Goal: Information Seeking & Learning: Learn about a topic

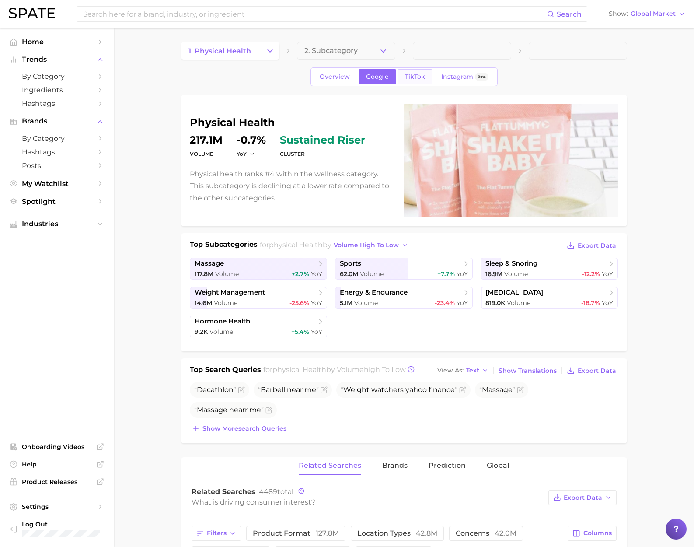
click at [419, 71] on link "TikTok" at bounding box center [415, 76] width 35 height 15
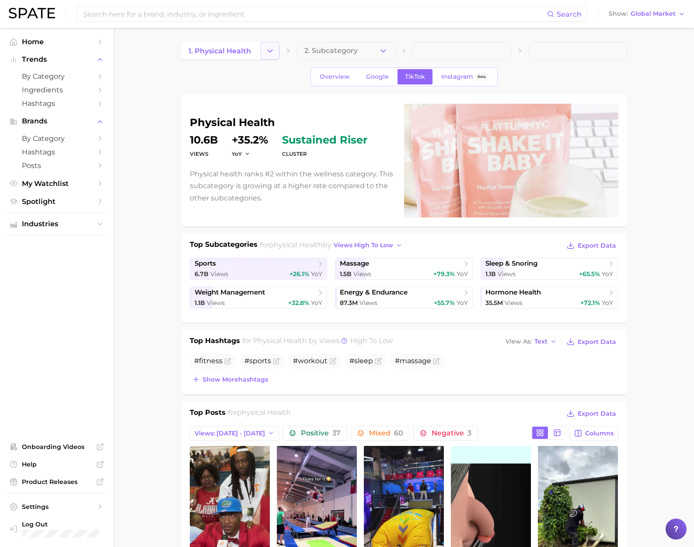
click at [263, 49] on button "Change Category" at bounding box center [270, 50] width 19 height 17
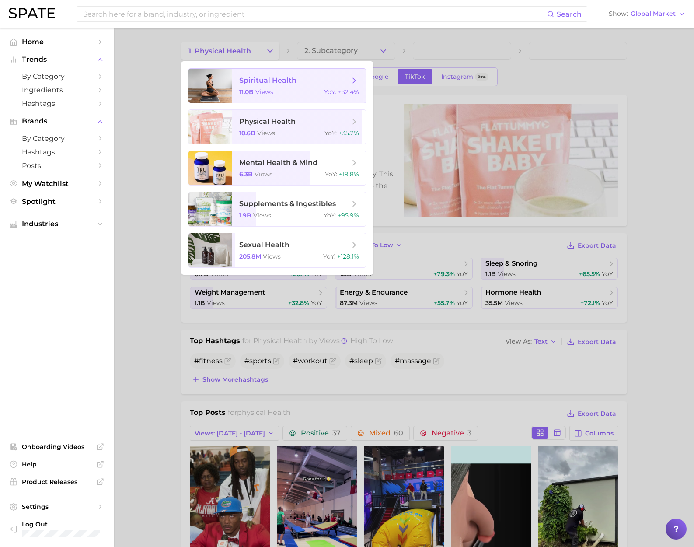
click at [290, 91] on div "11.0b views YoY : +32.4%" at bounding box center [299, 92] width 120 height 8
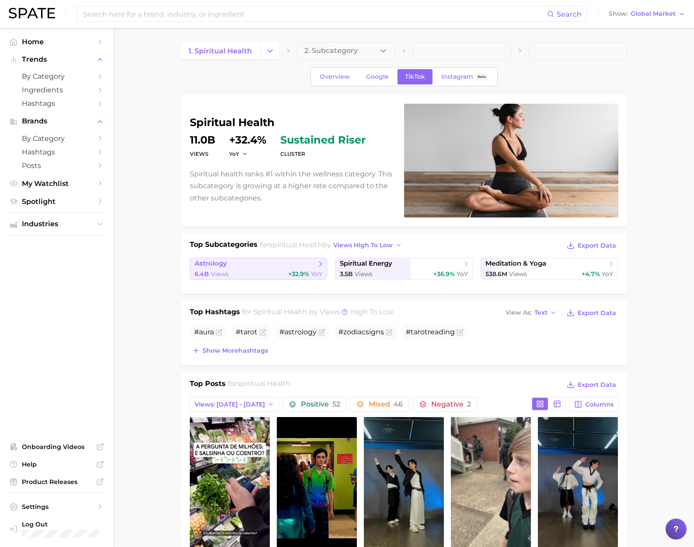
click at [277, 272] on div "6.4b Views +32.9% YoY" at bounding box center [259, 274] width 128 height 8
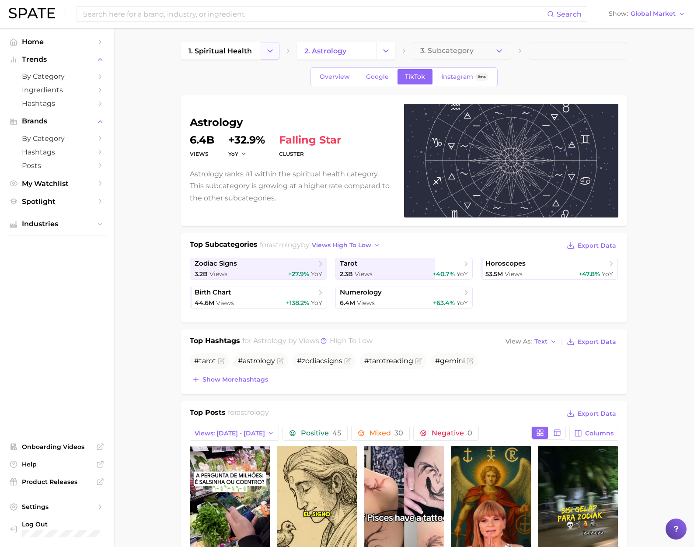
click at [271, 54] on icon "Change Category" at bounding box center [269, 50] width 9 height 9
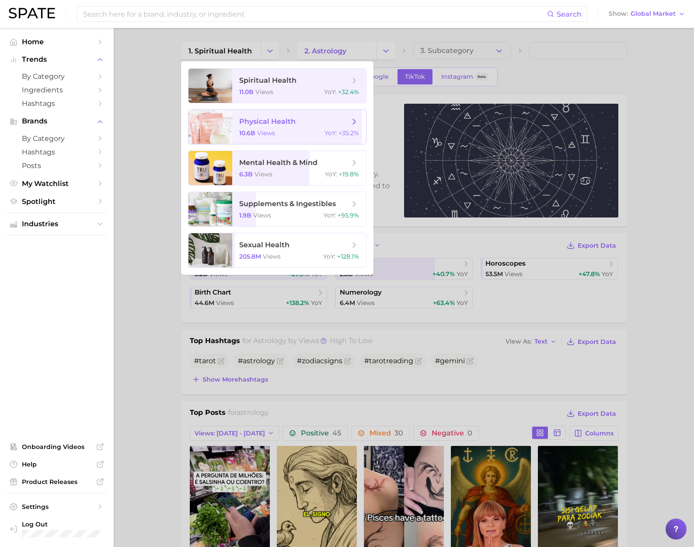
click at [285, 126] on span "physical health" at bounding box center [294, 122] width 110 height 10
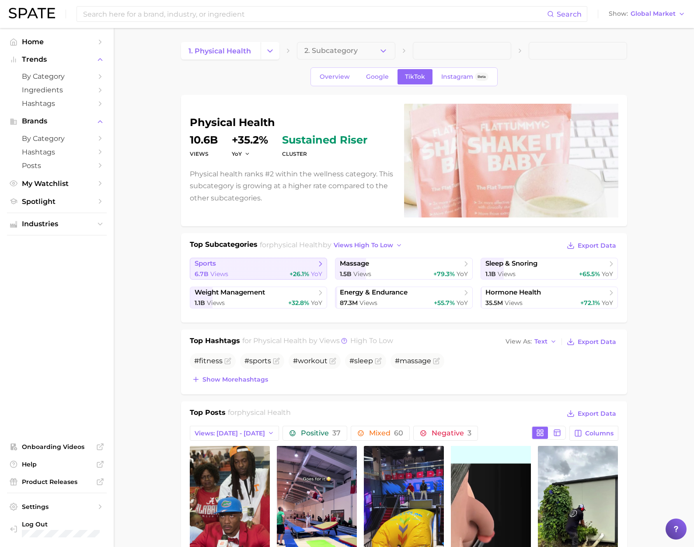
click at [272, 268] on link "sports 6.7b Views +26.1% YoY" at bounding box center [259, 269] width 138 height 22
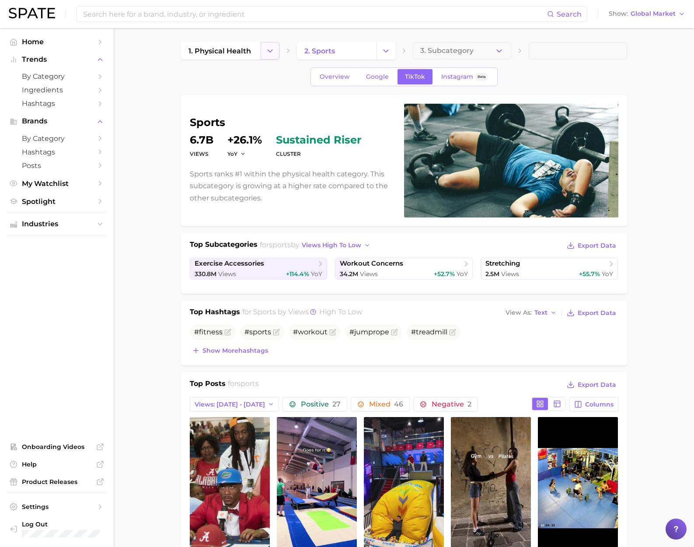
click at [264, 53] on button "Change Category" at bounding box center [270, 50] width 19 height 17
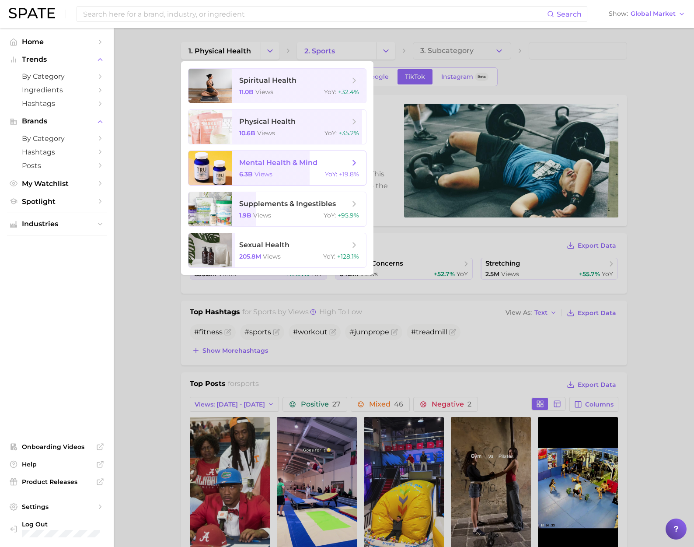
click at [284, 174] on div "6.3b views YoY : +19.8%" at bounding box center [299, 174] width 120 height 8
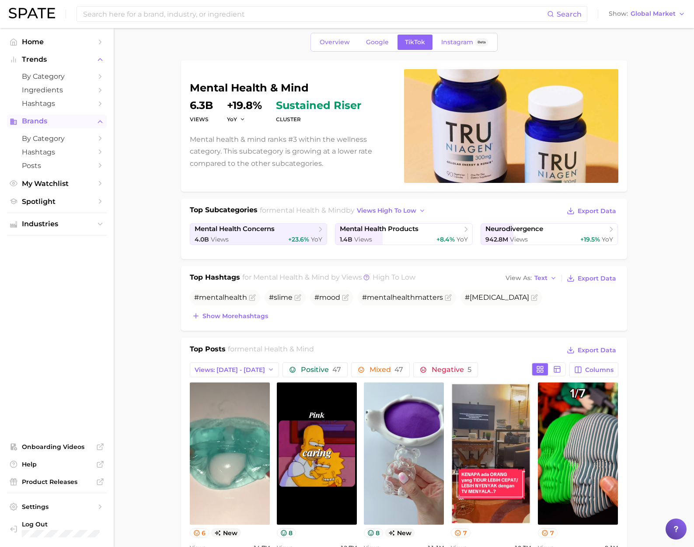
scroll to position [36, 0]
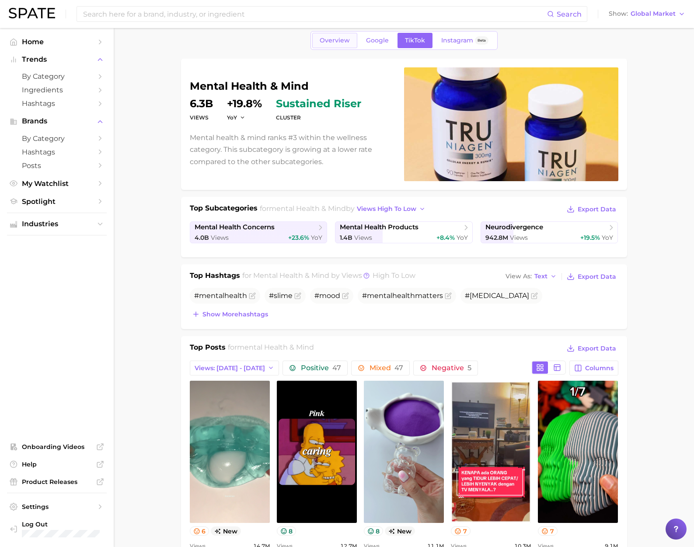
click at [336, 45] on link "Overview" at bounding box center [334, 40] width 45 height 15
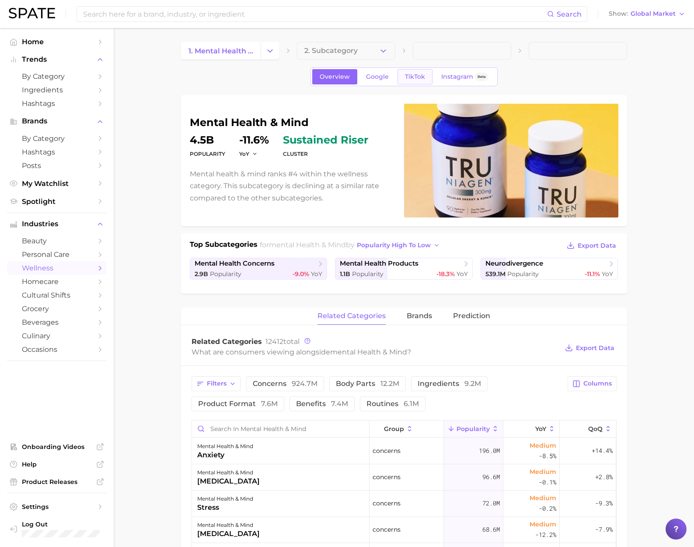
click at [416, 74] on span "TikTok" at bounding box center [415, 76] width 20 height 7
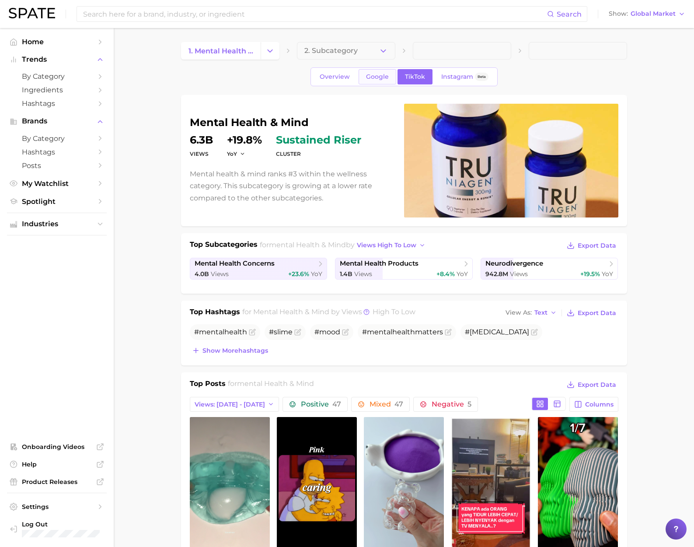
click at [379, 77] on span "Google" at bounding box center [377, 76] width 23 height 7
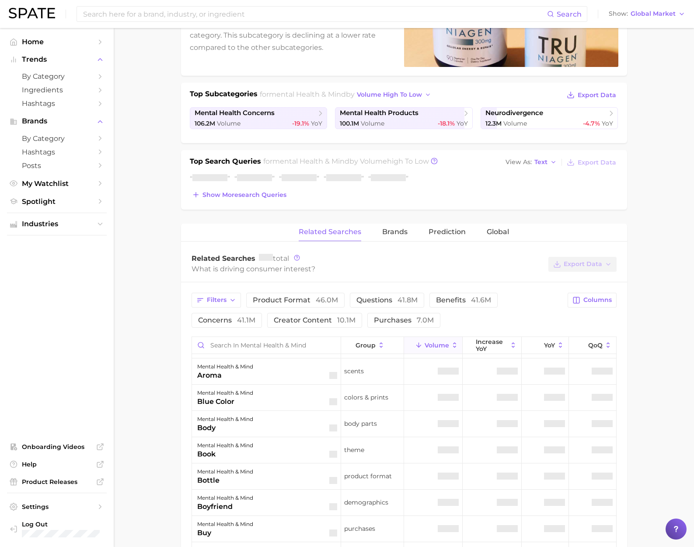
scroll to position [122, 0]
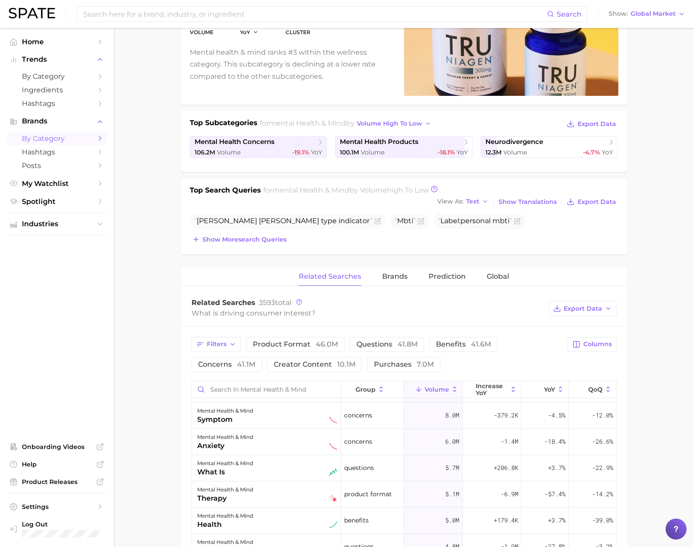
click at [79, 140] on span "by Category" at bounding box center [57, 138] width 70 height 8
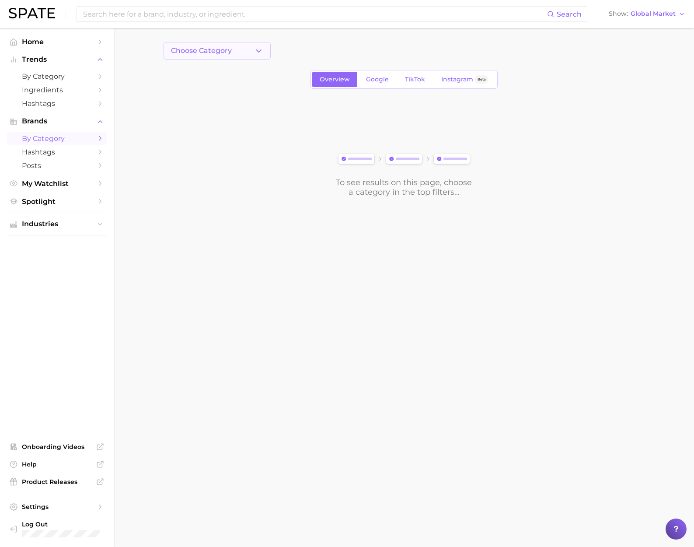
click at [262, 51] on icon "button" at bounding box center [258, 50] width 9 height 9
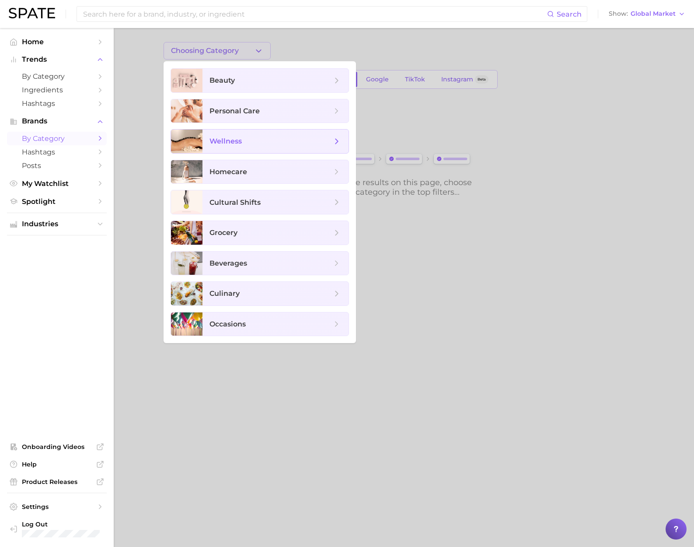
click at [245, 142] on span "wellness" at bounding box center [271, 141] width 122 height 10
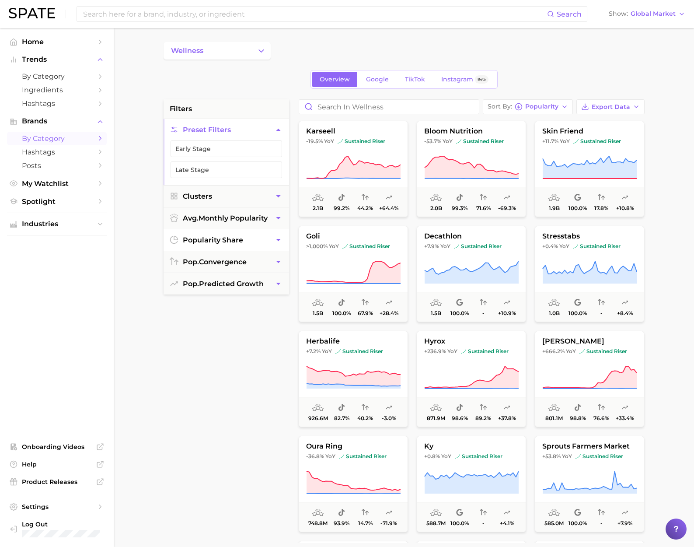
click at [229, 243] on span "popularity share" at bounding box center [213, 240] width 60 height 8
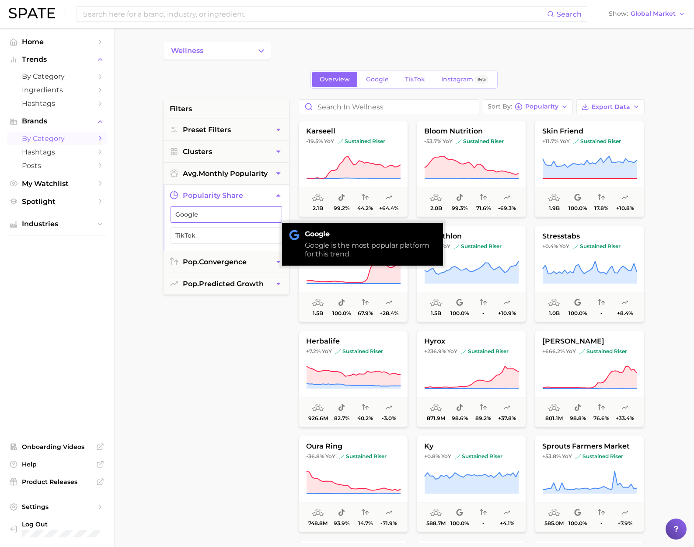
click at [228, 215] on span "Google" at bounding box center [219, 214] width 88 height 7
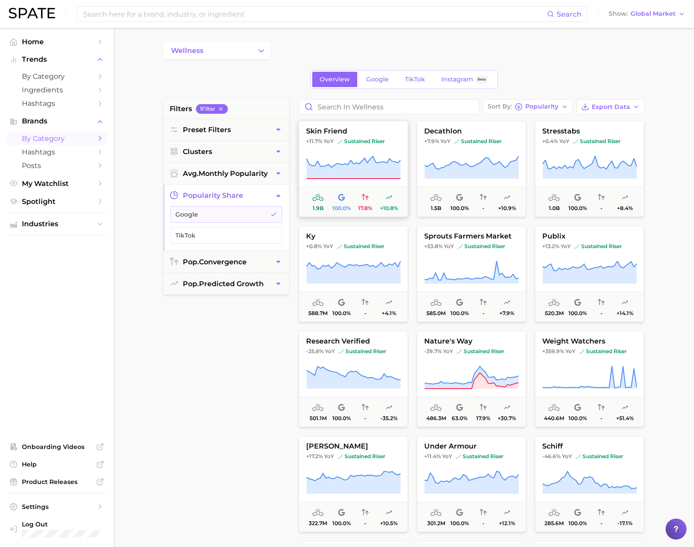
click at [354, 151] on button "skin friend +11.7% YoY sustained riser 1.9b 100.0% 17.8% +10.8%" at bounding box center [353, 169] width 109 height 96
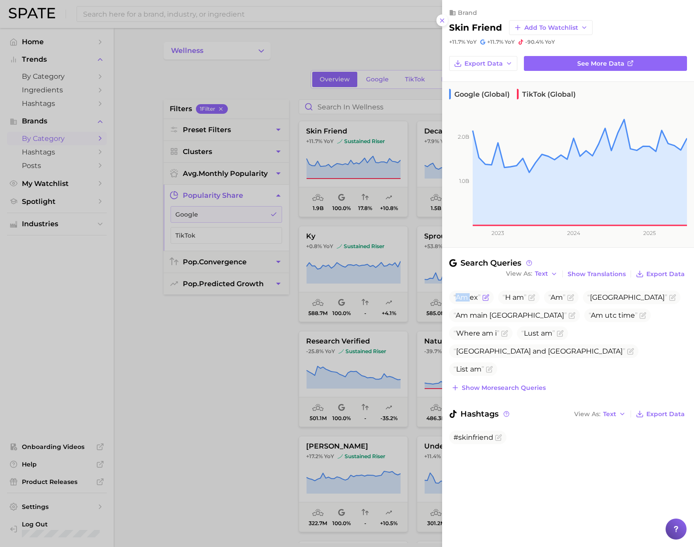
drag, startPoint x: 457, startPoint y: 296, endPoint x: 472, endPoint y: 296, distance: 15.3
click at [472, 296] on span "Am ex" at bounding box center [467, 297] width 27 height 8
drag, startPoint x: 473, startPoint y: 297, endPoint x: 454, endPoint y: 297, distance: 19.2
click at [454, 296] on span "Am ex" at bounding box center [467, 297] width 27 height 8
drag, startPoint x: 622, startPoint y: 334, endPoint x: 661, endPoint y: 333, distance: 38.9
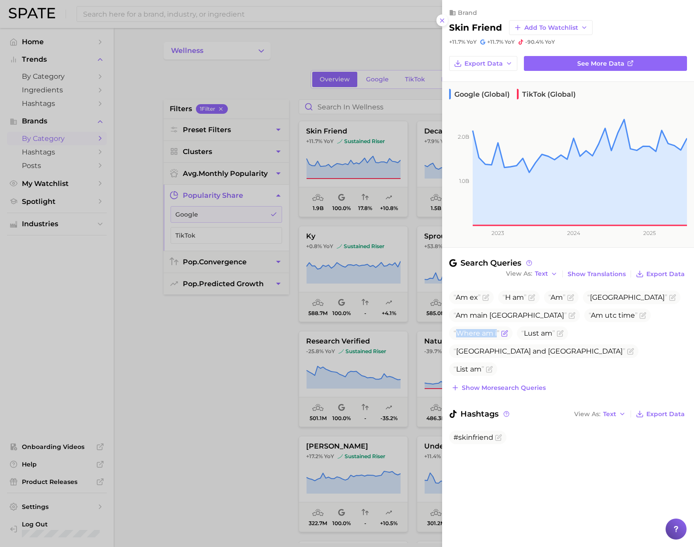
click at [499, 333] on span "Where am i" at bounding box center [477, 333] width 46 height 8
click at [233, 320] on div at bounding box center [347, 273] width 694 height 547
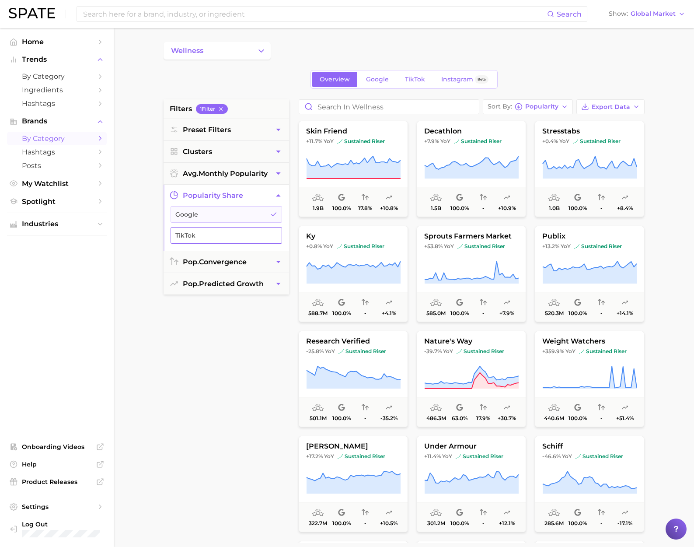
click at [238, 234] on span "TikTok" at bounding box center [219, 235] width 88 height 7
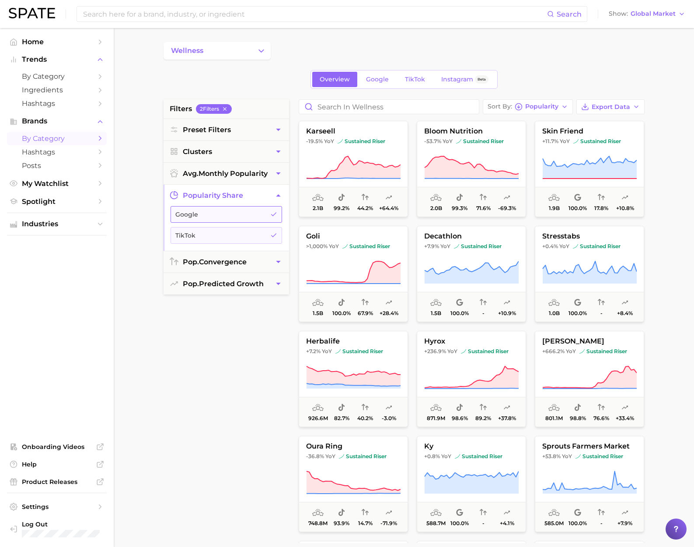
click at [240, 221] on button "Google" at bounding box center [227, 214] width 112 height 17
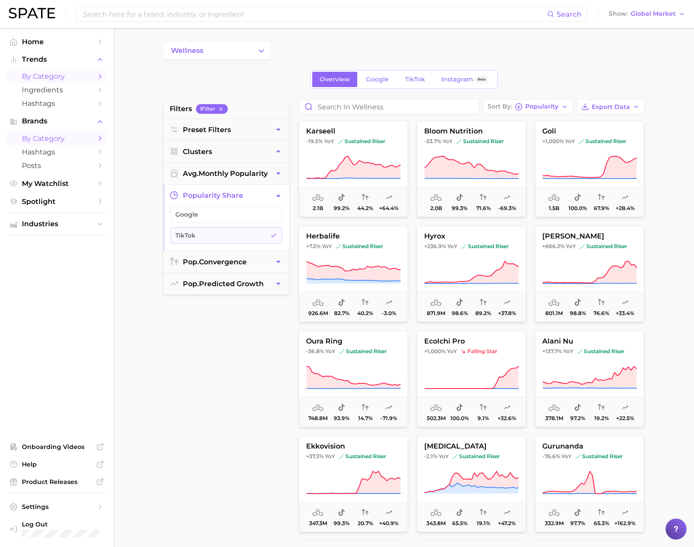
click at [87, 77] on span "by Category" at bounding box center [57, 76] width 70 height 8
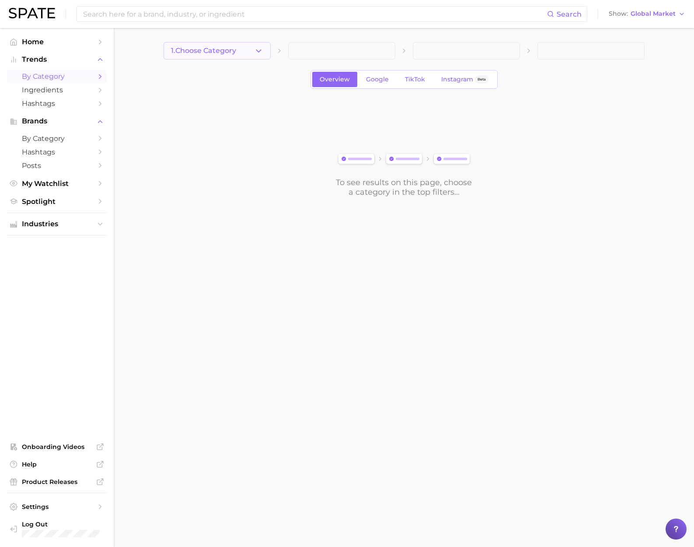
click at [254, 54] on icon "button" at bounding box center [258, 50] width 9 height 9
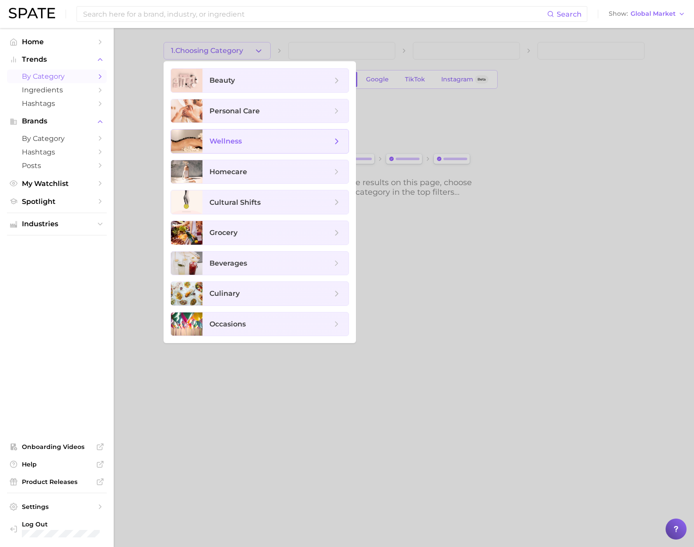
click at [249, 142] on span "wellness" at bounding box center [271, 141] width 122 height 10
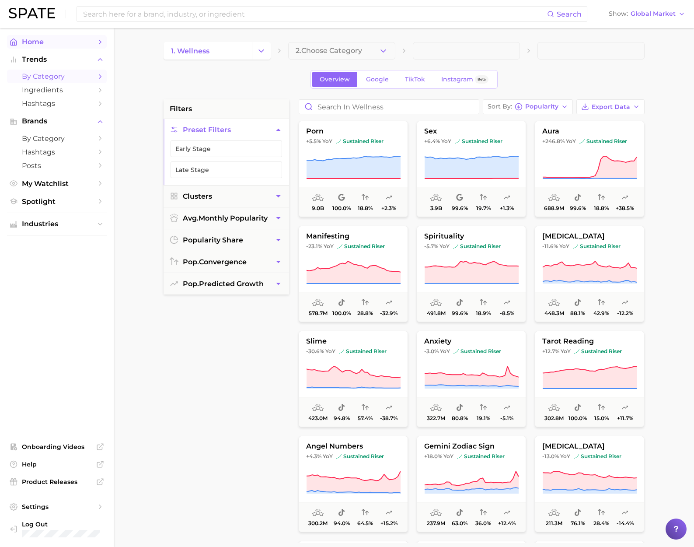
click at [70, 40] on span "Home" at bounding box center [57, 42] width 70 height 8
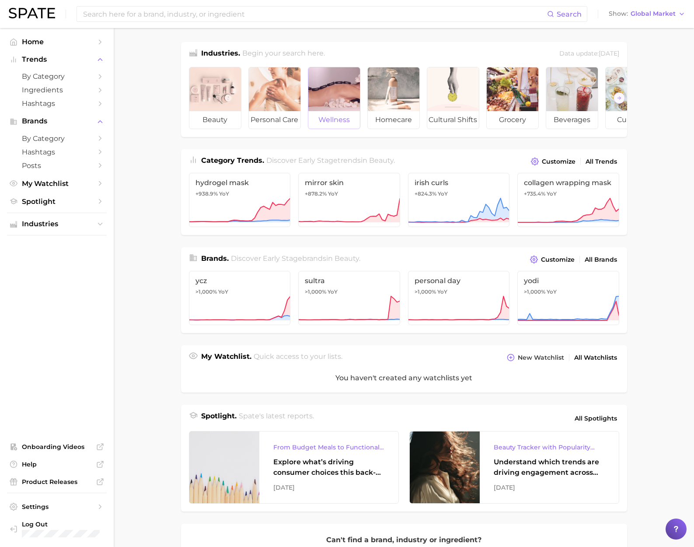
click at [326, 91] on div at bounding box center [334, 89] width 52 height 44
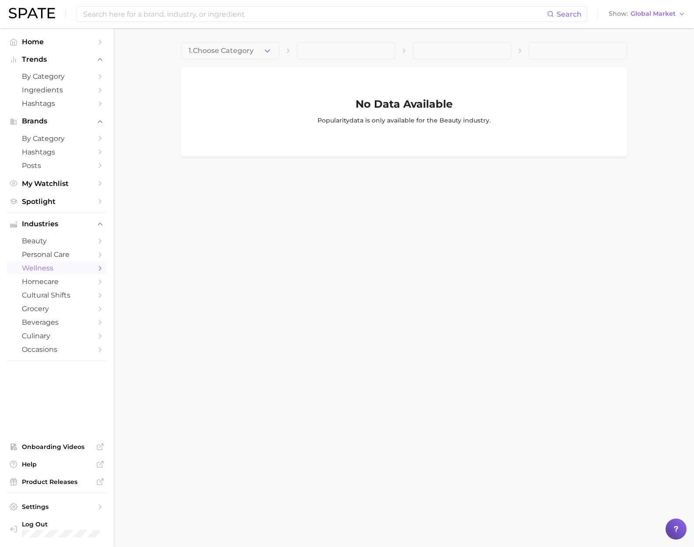
click at [265, 54] on icon "button" at bounding box center [267, 50] width 9 height 9
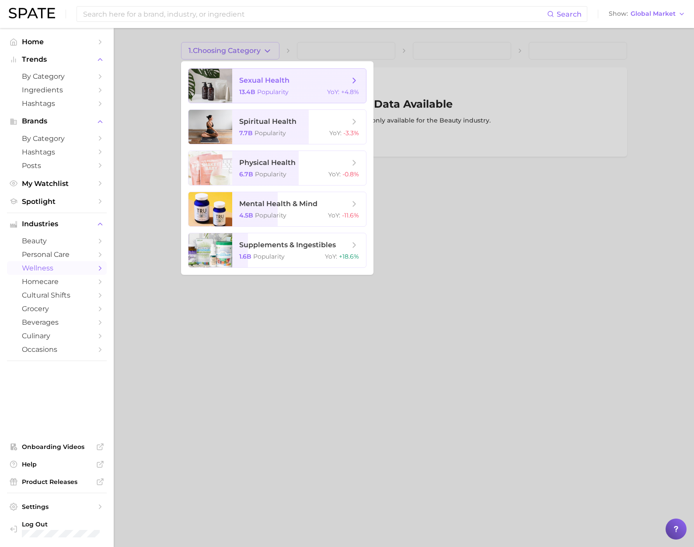
click at [271, 87] on span "sexual health 13.4b Popularity YoY : +4.8%" at bounding box center [299, 86] width 134 height 34
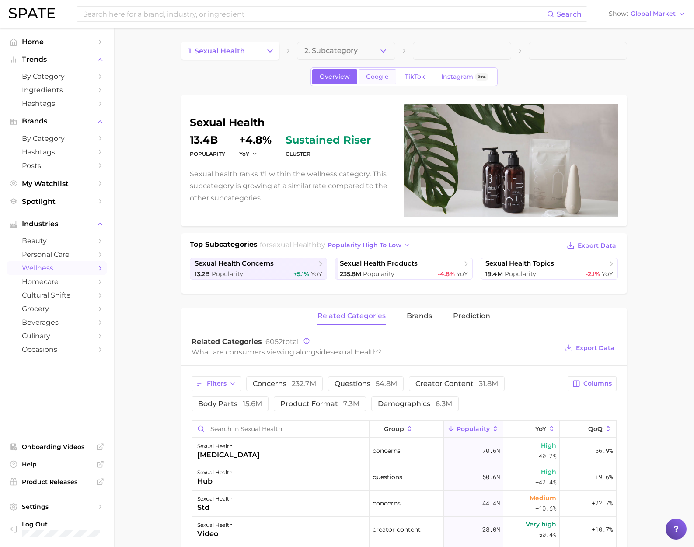
click at [369, 77] on span "Google" at bounding box center [377, 76] width 23 height 7
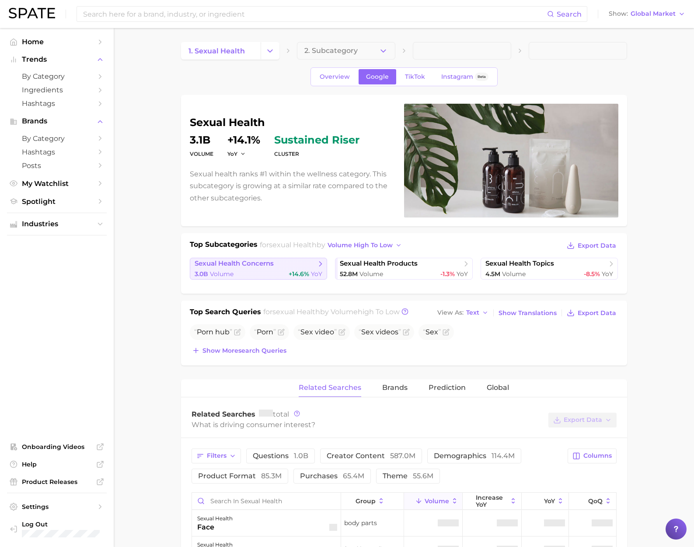
click at [262, 272] on div "3.0b Volume +14.6% YoY" at bounding box center [259, 274] width 128 height 8
click at [393, 269] on link "sexual health products 52.8m Volume -1.3% YoY" at bounding box center [404, 269] width 138 height 22
click at [527, 269] on link "sexual health topics 4.5m Volume -8.5% YoY" at bounding box center [550, 269] width 138 height 22
click at [286, 272] on div "3.0b Volume +14.6% YoY" at bounding box center [259, 274] width 128 height 8
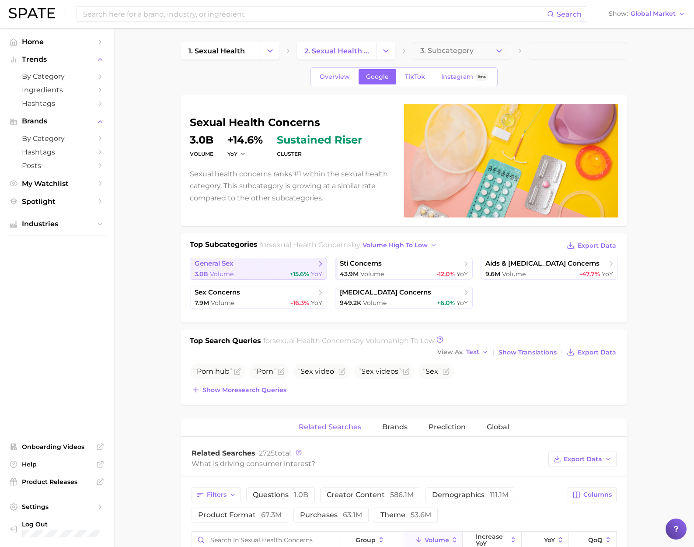
click at [246, 265] on span "general sex" at bounding box center [256, 263] width 122 height 9
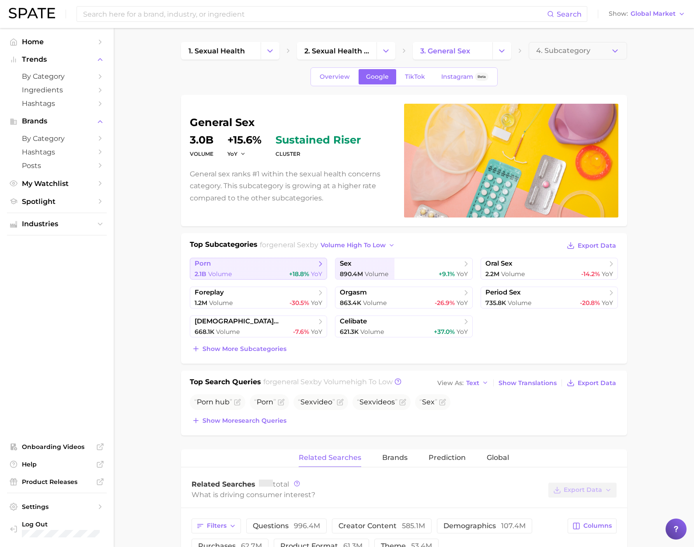
click at [231, 267] on span "porn" at bounding box center [256, 263] width 122 height 9
click at [240, 272] on div "2.1b Volume +18.8% YoY" at bounding box center [259, 274] width 128 height 8
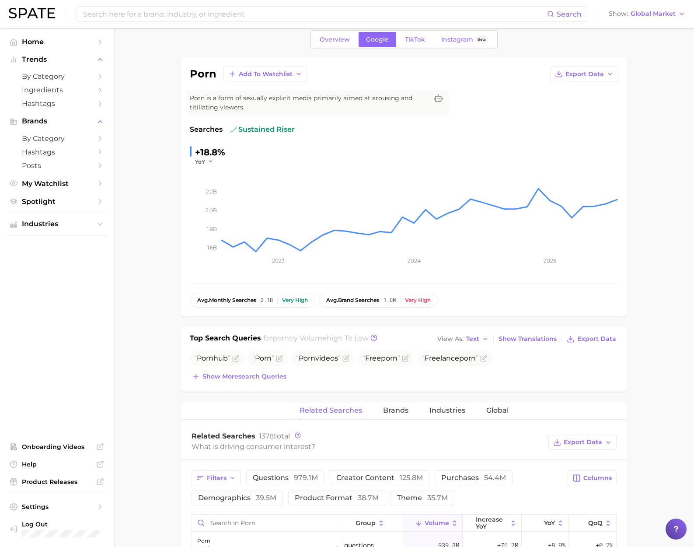
scroll to position [43, 0]
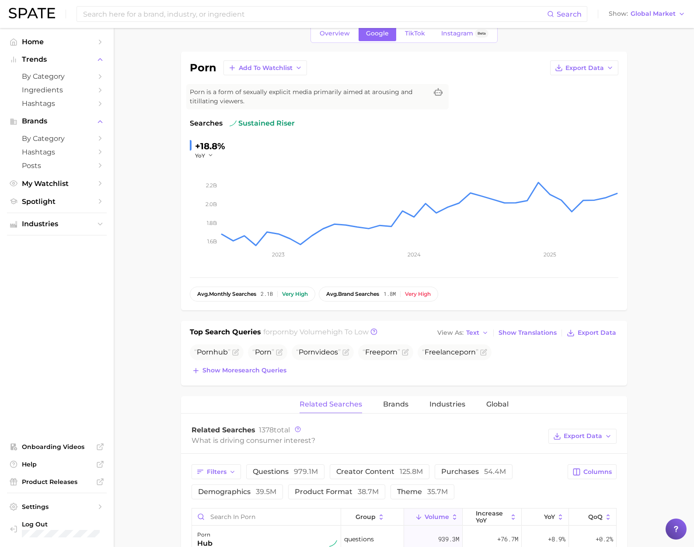
click at [246, 378] on div "Top Search Queries for porn by Volume high to low View As Text Show Translation…" at bounding box center [404, 353] width 446 height 65
click at [256, 367] on span "Show more search queries" at bounding box center [245, 370] width 84 height 7
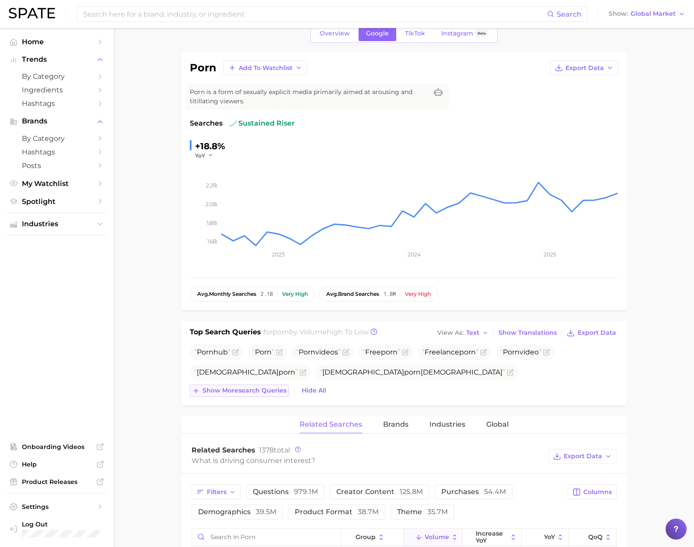
click at [218, 391] on span "Show more search queries" at bounding box center [245, 390] width 84 height 7
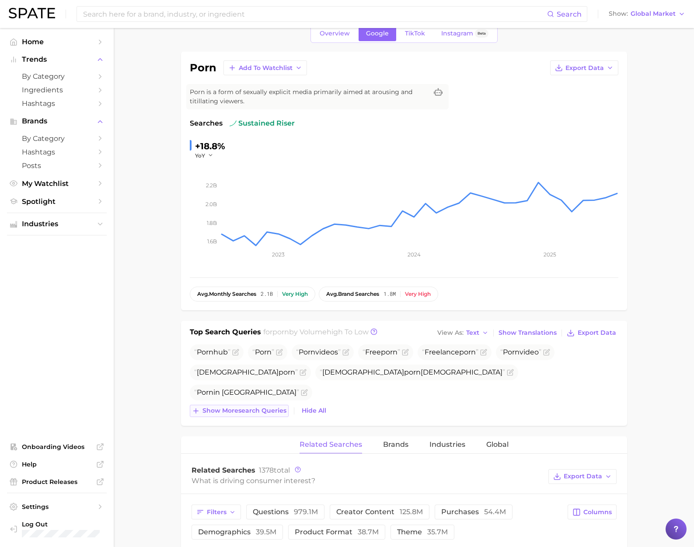
click at [257, 410] on span "Show more search queries" at bounding box center [245, 410] width 84 height 7
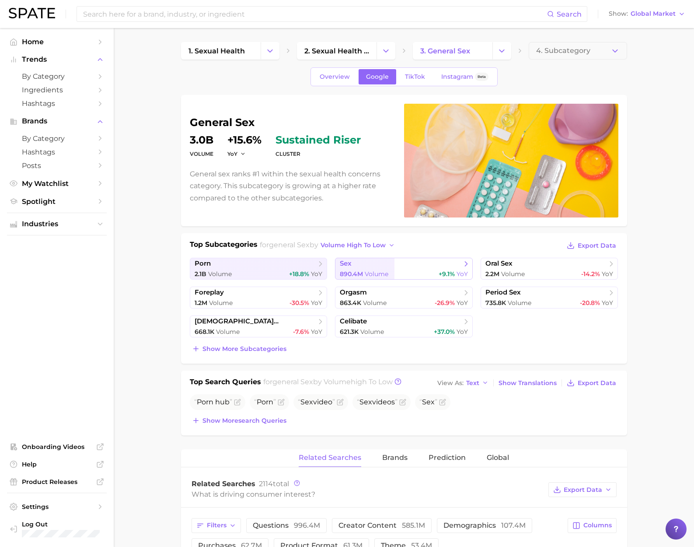
click at [394, 273] on div "890.4m Volume +9.1% YoY" at bounding box center [404, 274] width 128 height 8
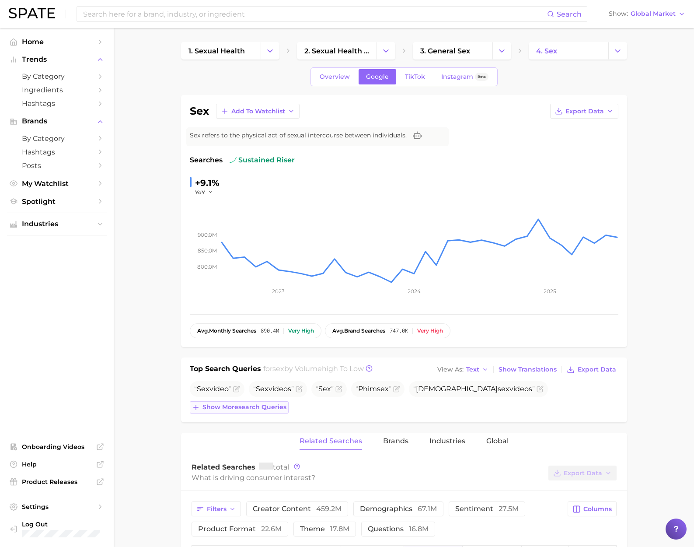
click at [266, 405] on span "Show more search queries" at bounding box center [245, 406] width 84 height 7
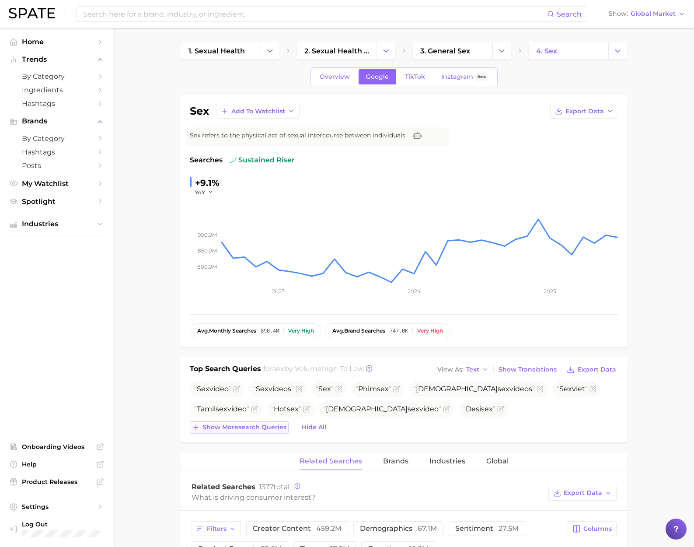
click at [260, 424] on span "Show more search queries" at bounding box center [245, 426] width 84 height 7
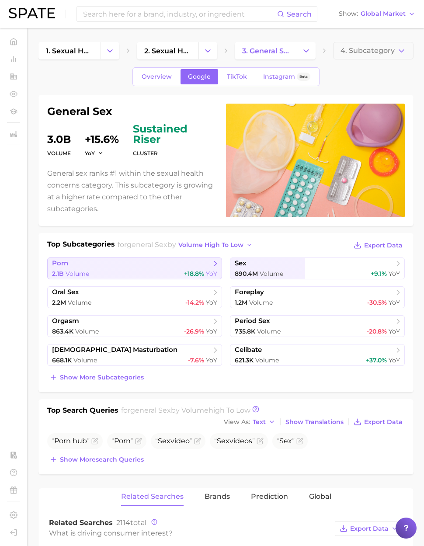
click at [117, 267] on span "porn" at bounding box center [131, 263] width 159 height 9
click at [133, 270] on div "2.1b Volume +18.8% YoY" at bounding box center [134, 274] width 165 height 8
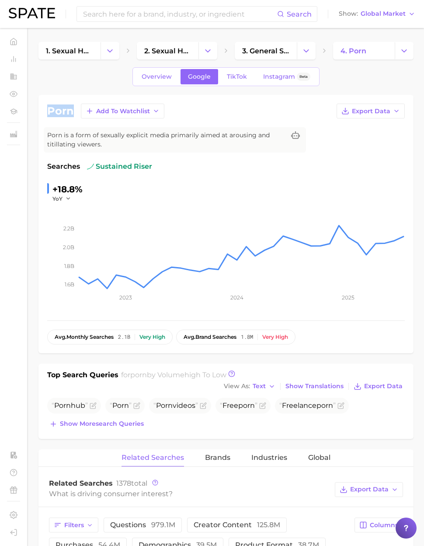
drag, startPoint x: 47, startPoint y: 111, endPoint x: 73, endPoint y: 111, distance: 25.4
click at [73, 111] on h1 "porn" at bounding box center [60, 111] width 27 height 10
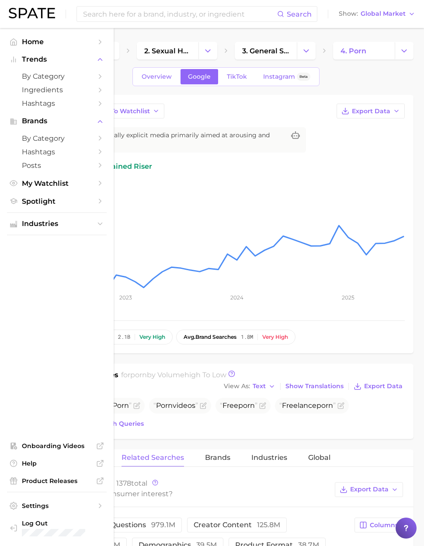
copy h1 "porn"
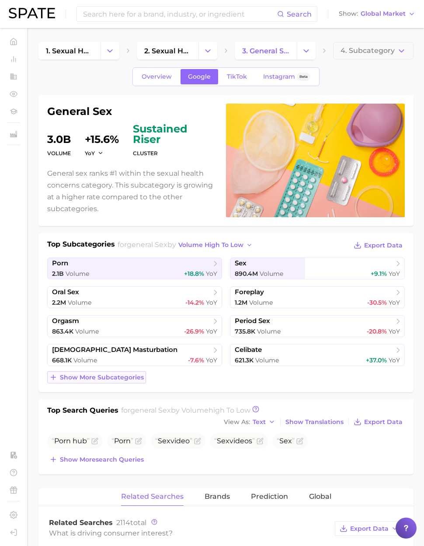
click at [126, 374] on span "Show more subcategories" at bounding box center [102, 377] width 84 height 7
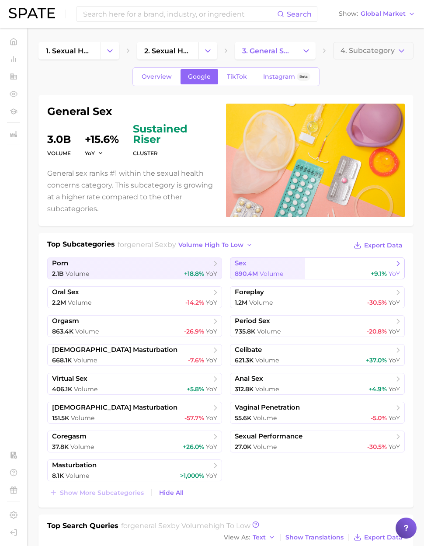
click at [276, 272] on span "Volume" at bounding box center [272, 274] width 24 height 8
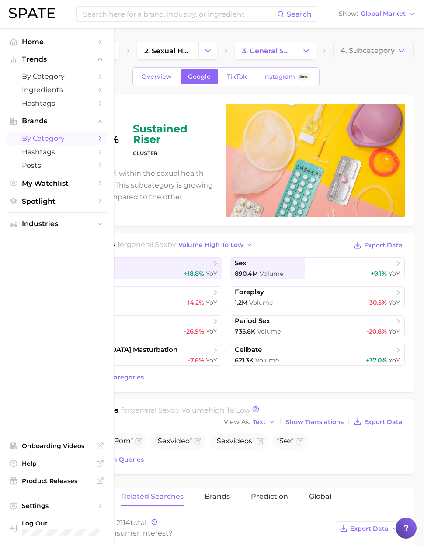
click at [44, 143] on span "by Category" at bounding box center [57, 138] width 70 height 8
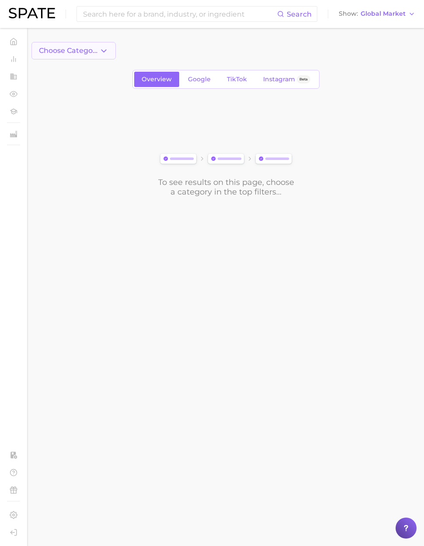
click at [91, 53] on span "Choose Category" at bounding box center [69, 51] width 60 height 8
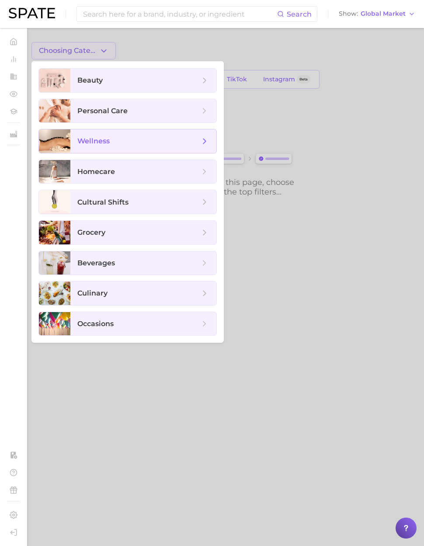
click at [103, 144] on span "wellness" at bounding box center [93, 141] width 32 height 8
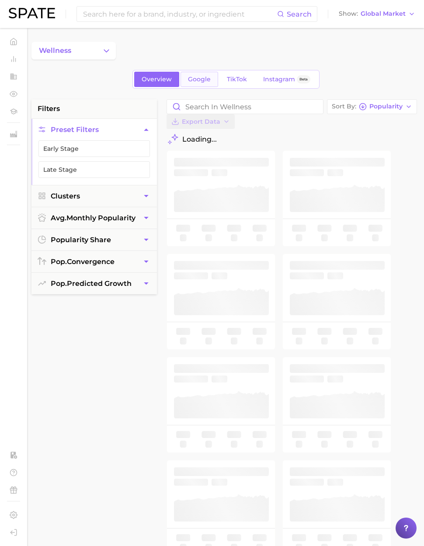
click at [206, 81] on span "Google" at bounding box center [199, 79] width 23 height 7
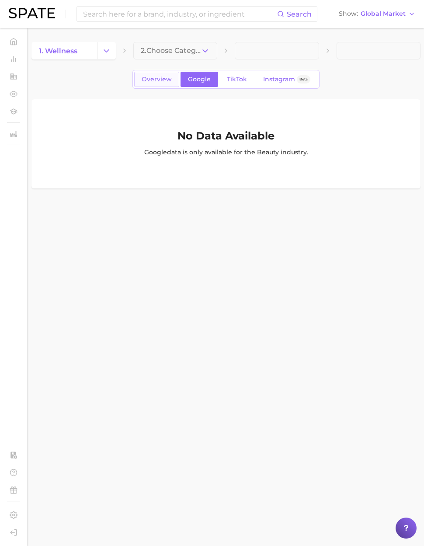
click at [165, 76] on span "Overview" at bounding box center [157, 79] width 30 height 7
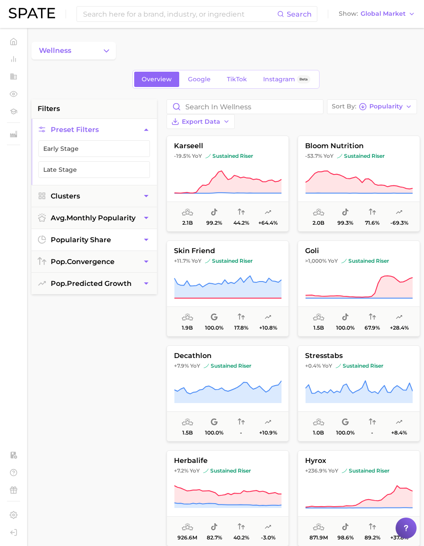
click at [90, 238] on span "popularity share" at bounding box center [81, 240] width 60 height 8
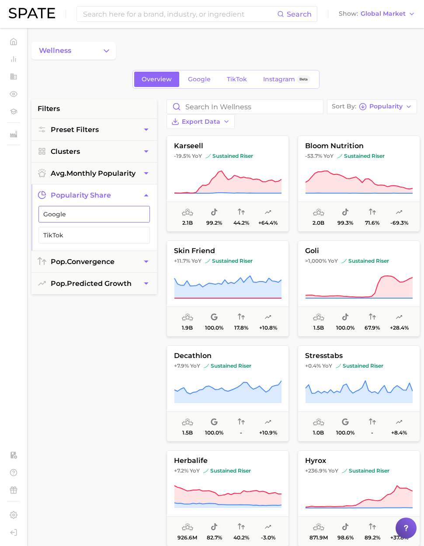
click at [87, 216] on span "Google" at bounding box center [87, 214] width 88 height 7
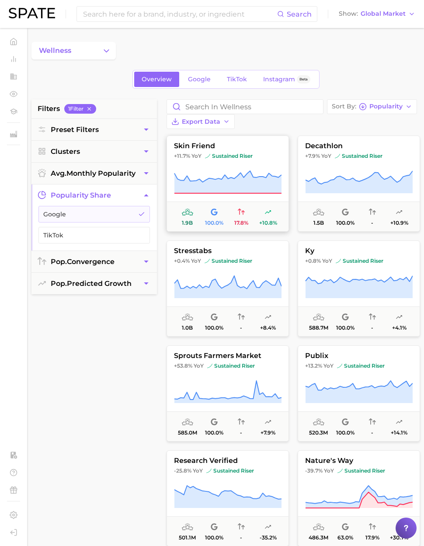
click at [213, 153] on span "sustained riser" at bounding box center [229, 156] width 48 height 7
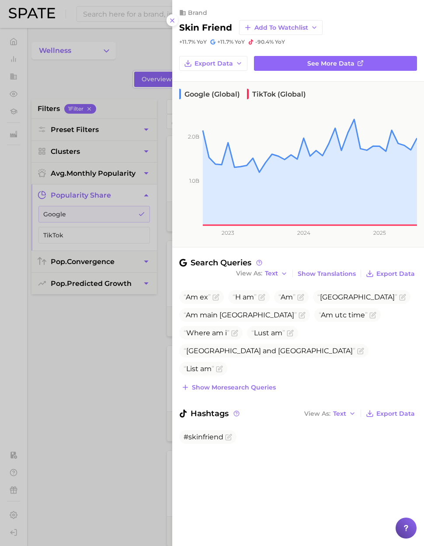
click at [150, 43] on div at bounding box center [212, 273] width 424 height 546
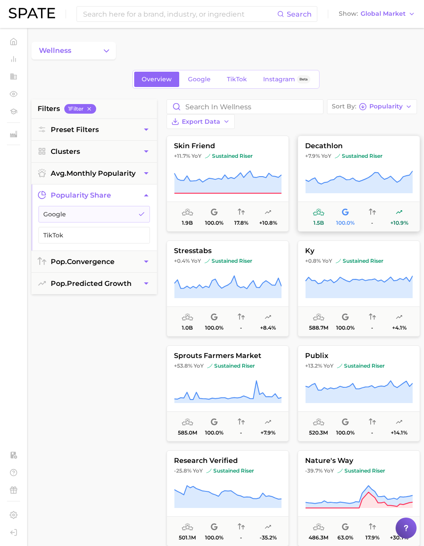
click at [351, 161] on button "decathlon +7.9% YoY sustained riser 1.5b 100.0% - +10.9%" at bounding box center [359, 184] width 122 height 96
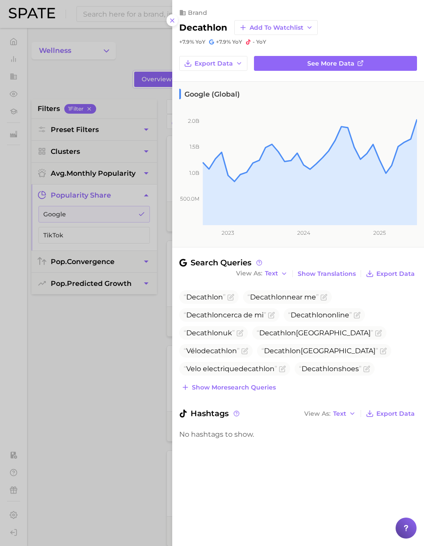
click at [114, 83] on div at bounding box center [212, 273] width 424 height 546
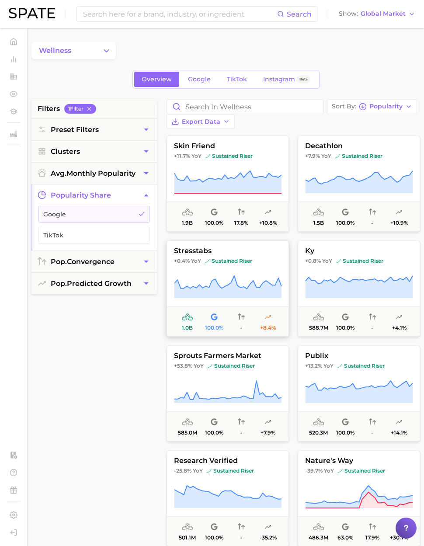
click at [235, 277] on icon at bounding box center [228, 287] width 108 height 24
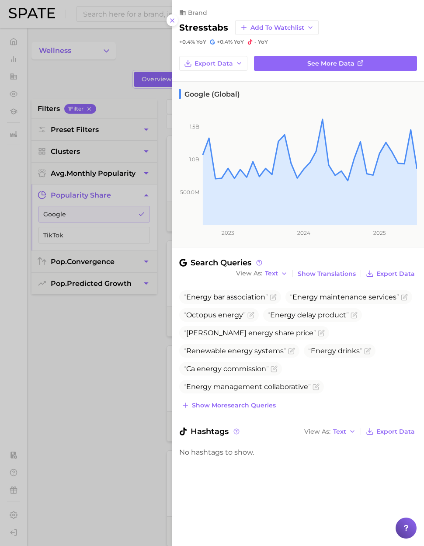
click at [152, 332] on div at bounding box center [212, 273] width 424 height 546
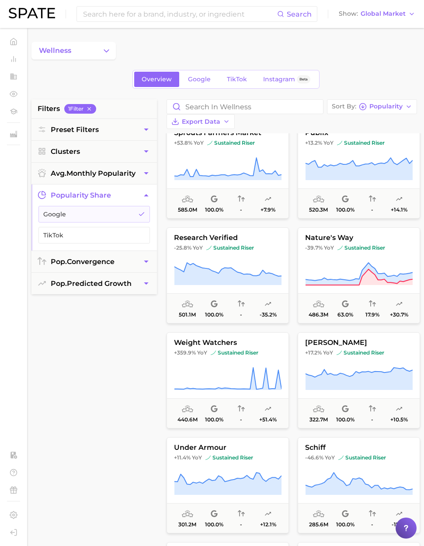
scroll to position [229, 0]
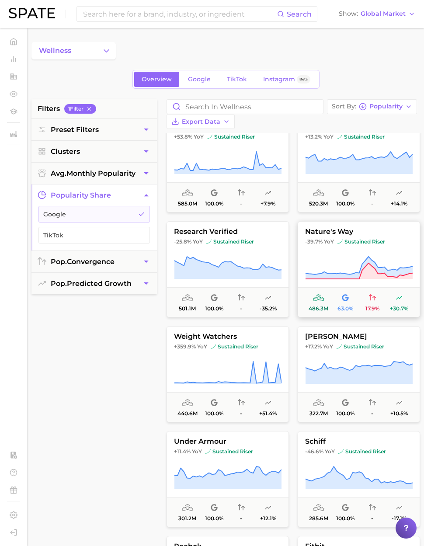
click at [375, 235] on span "nature's way" at bounding box center [359, 232] width 122 height 8
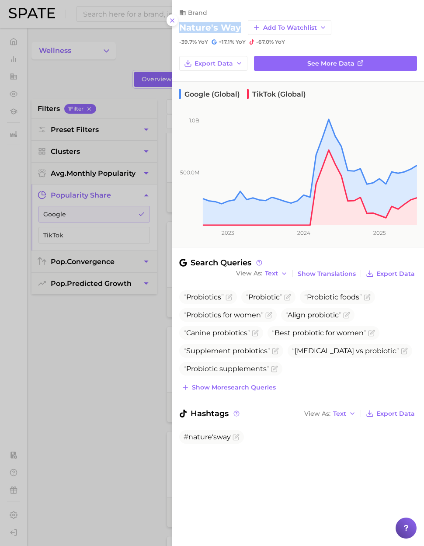
drag, startPoint x: 214, startPoint y: 29, endPoint x: 180, endPoint y: 29, distance: 34.1
click at [180, 29] on h2 "nature's way" at bounding box center [210, 27] width 62 height 10
copy h2 "nature's way"
click at [67, 458] on div at bounding box center [212, 273] width 424 height 546
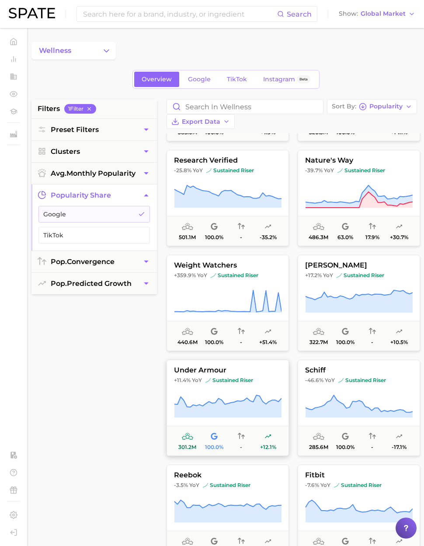
scroll to position [329, 0]
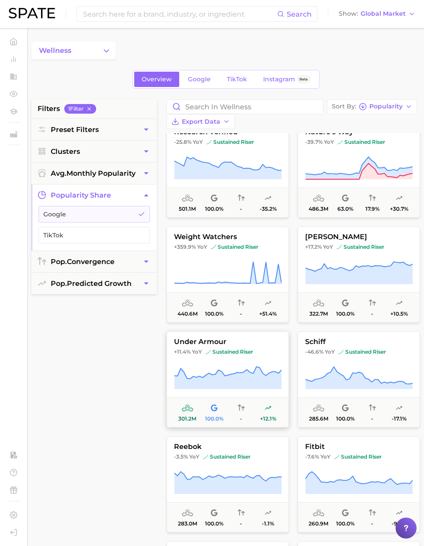
click at [236, 391] on button "under armour +11.4% YoY sustained riser 301.2m 100.0% - +12.1%" at bounding box center [228, 380] width 122 height 96
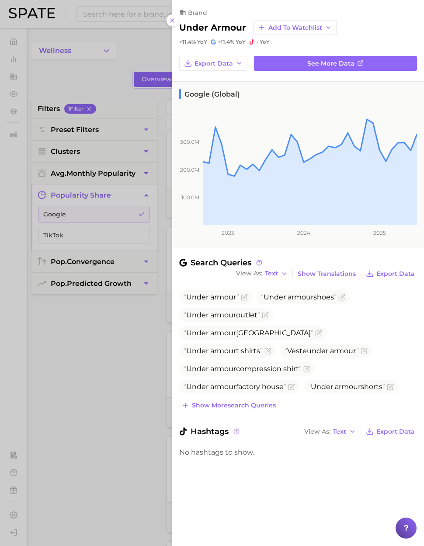
click at [116, 383] on div at bounding box center [212, 273] width 424 height 546
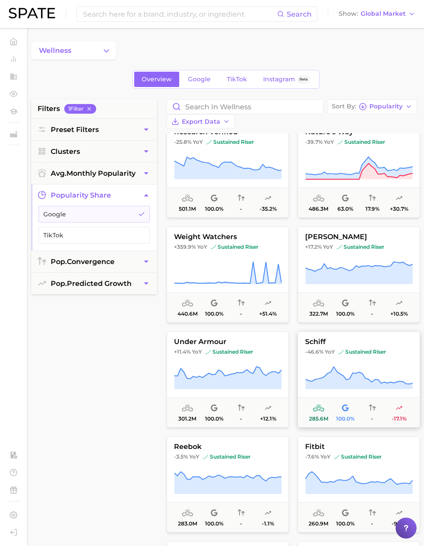
click at [344, 380] on icon at bounding box center [359, 378] width 107 height 22
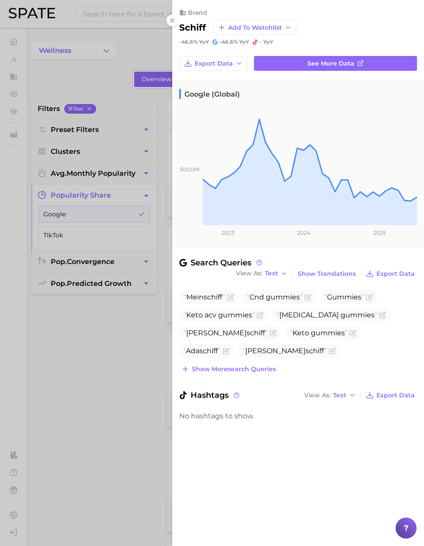
click at [120, 394] on div at bounding box center [212, 273] width 424 height 546
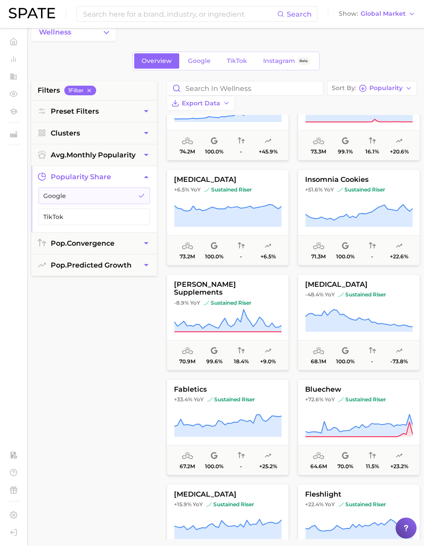
scroll to position [1838, 0]
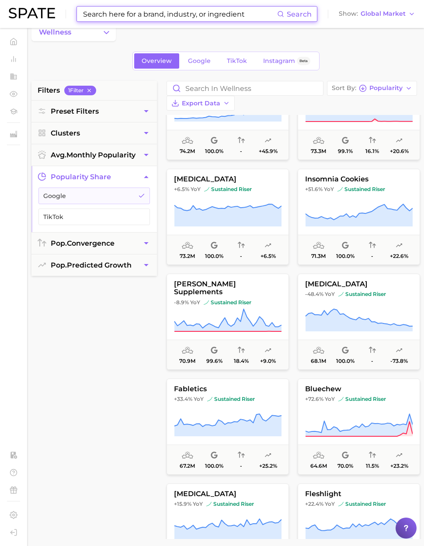
click at [182, 14] on input at bounding box center [179, 14] width 195 height 15
paste input "amway"
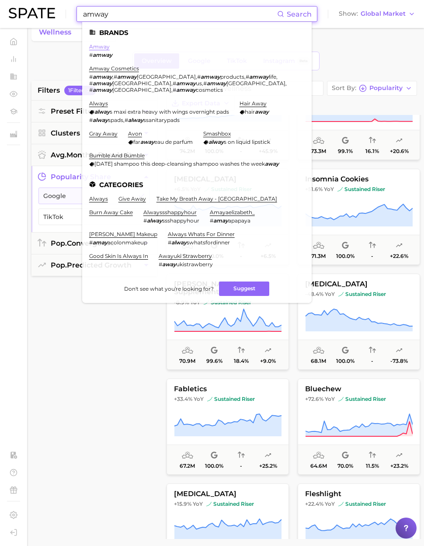
type input "amway"
click at [103, 45] on link "amway" at bounding box center [99, 46] width 21 height 7
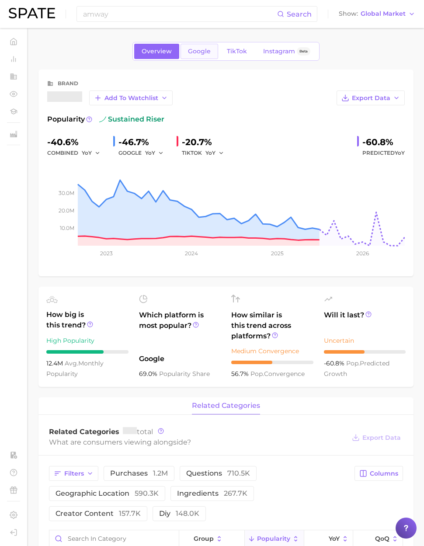
click at [202, 52] on span "Google" at bounding box center [199, 51] width 23 height 7
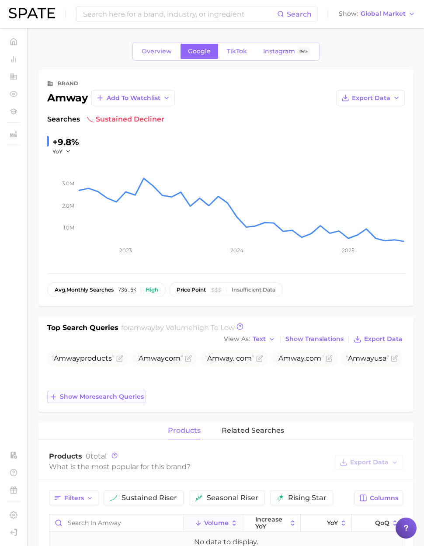
click at [122, 398] on span "Show more search queries" at bounding box center [102, 396] width 84 height 7
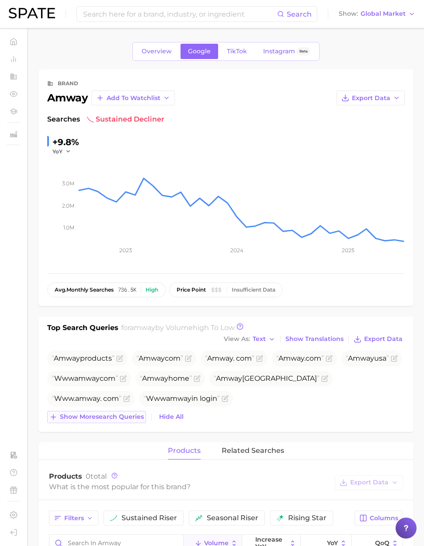
click at [123, 417] on span "Show more search queries" at bounding box center [102, 416] width 84 height 7
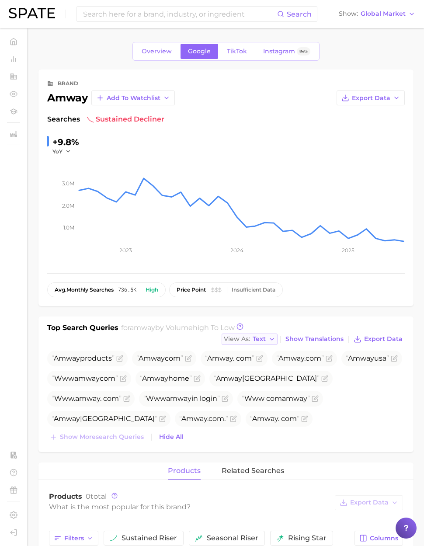
click at [261, 339] on span "Text" at bounding box center [259, 339] width 13 height 5
click at [260, 370] on button "Table" at bounding box center [270, 370] width 96 height 16
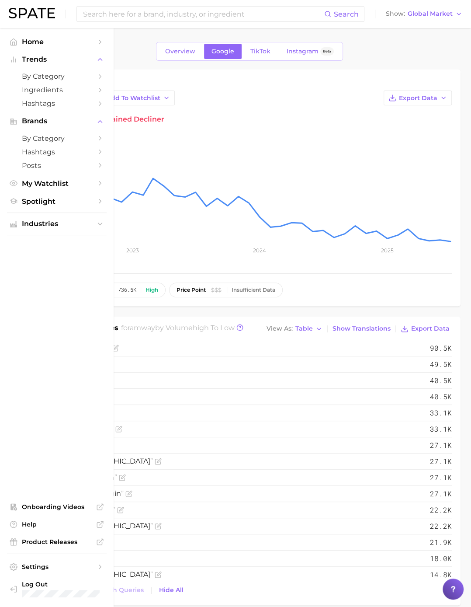
click at [24, 259] on ul "Home Trends by Category Ingredients Hashtags Brands by Category Hashtags Posts …" at bounding box center [57, 317] width 100 height 565
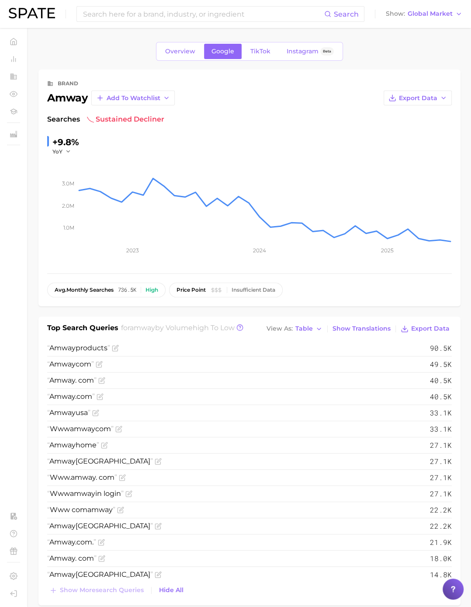
click at [38, 270] on div "brand amway Add to Watchlist Export Data Searches sustained decliner +9.8% YoY …" at bounding box center [249, 188] width 423 height 237
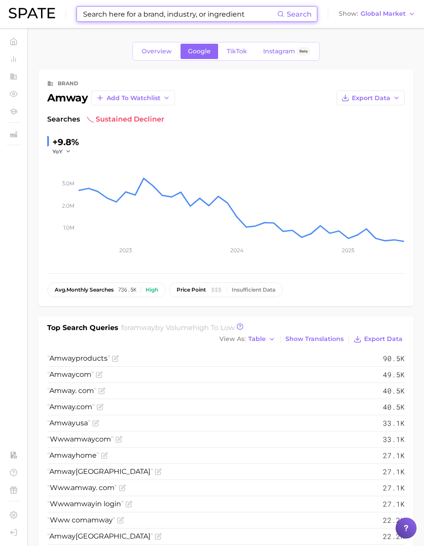
click at [139, 16] on input at bounding box center [179, 14] width 195 height 15
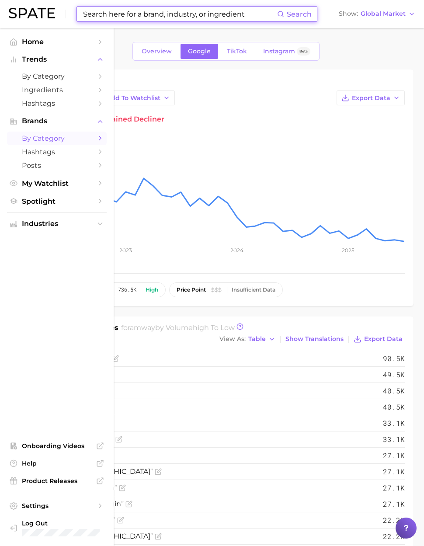
click at [37, 139] on span "by Category" at bounding box center [57, 138] width 70 height 8
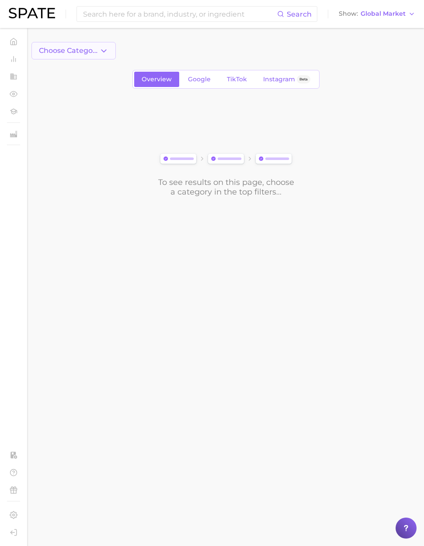
click at [105, 53] on icon "button" at bounding box center [103, 50] width 9 height 9
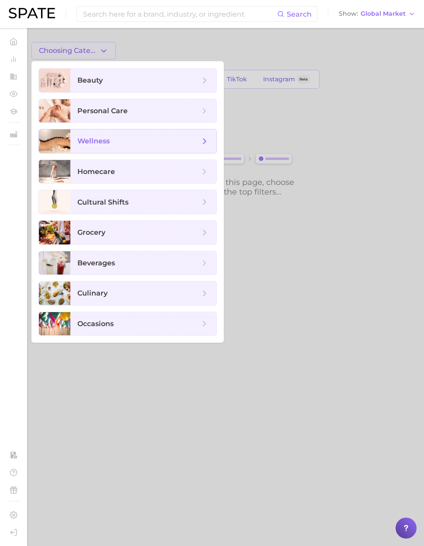
click at [101, 142] on span "wellness" at bounding box center [93, 141] width 32 height 8
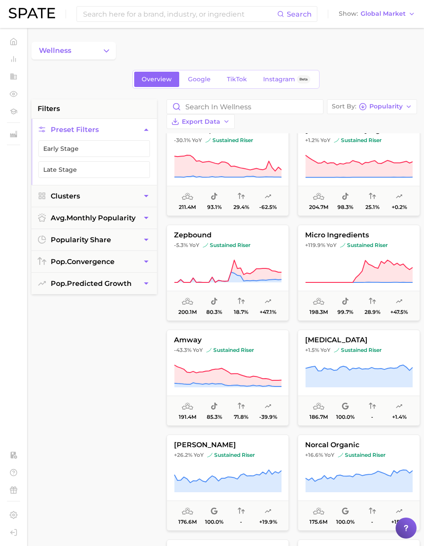
scroll to position [1683, 0]
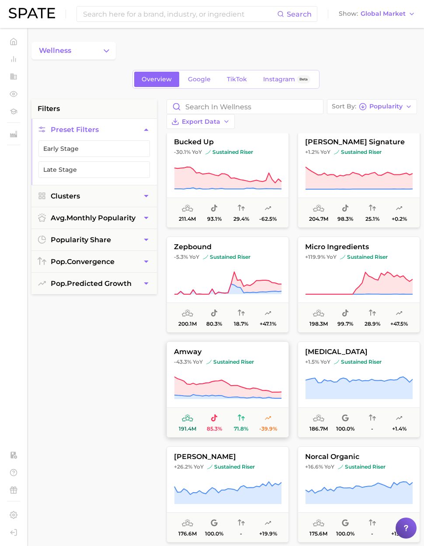
click at [223, 382] on icon at bounding box center [228, 387] width 107 height 21
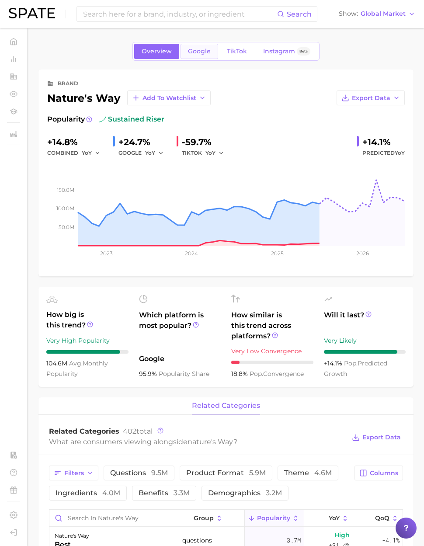
click at [204, 49] on span "Google" at bounding box center [199, 51] width 23 height 7
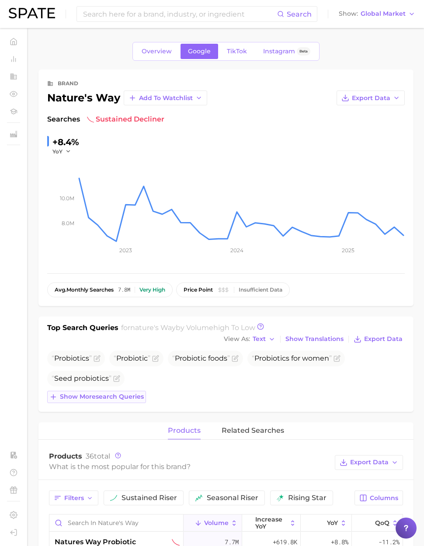
click at [110, 399] on span "Show more search queries" at bounding box center [102, 396] width 84 height 7
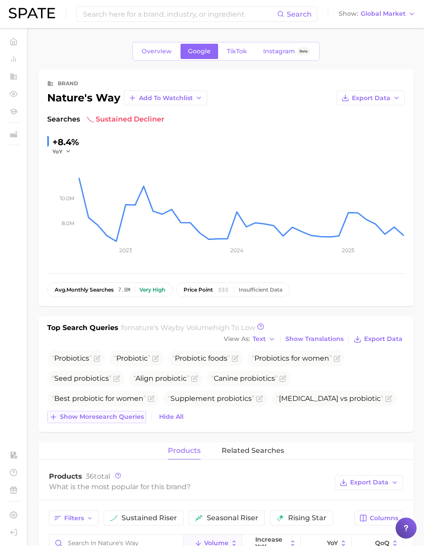
click at [120, 417] on span "Show more search queries" at bounding box center [102, 416] width 84 height 7
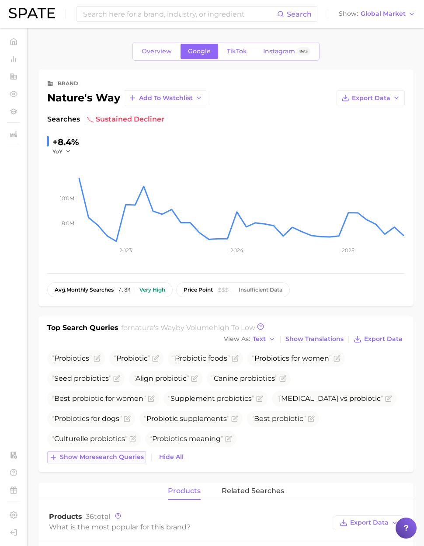
click at [136, 458] on span "Show more search queries" at bounding box center [102, 457] width 84 height 7
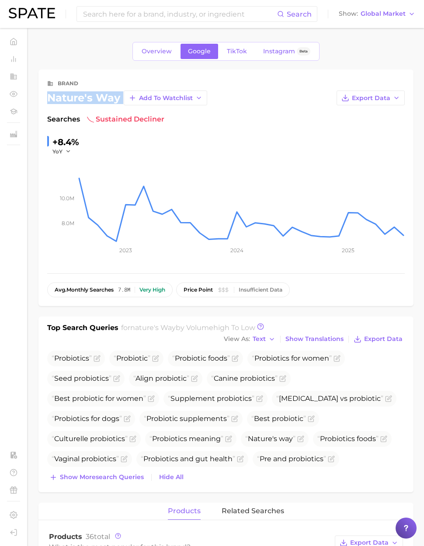
drag, startPoint x: 120, startPoint y: 98, endPoint x: 47, endPoint y: 101, distance: 73.1
click at [47, 101] on div "brand nature's way Add to Watchlist Export Data Searches sustained decliner +8.…" at bounding box center [225, 188] width 375 height 237
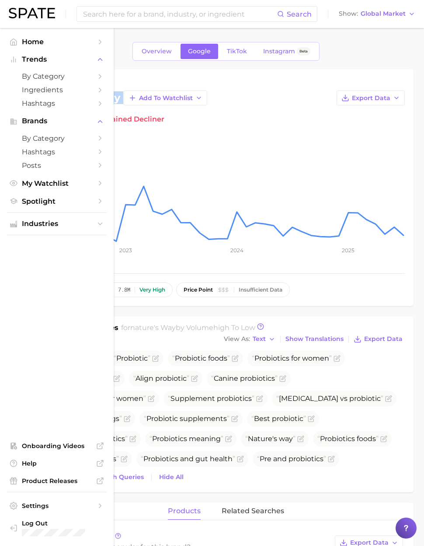
copy div "nature's way Add to Watchlist Export Data"
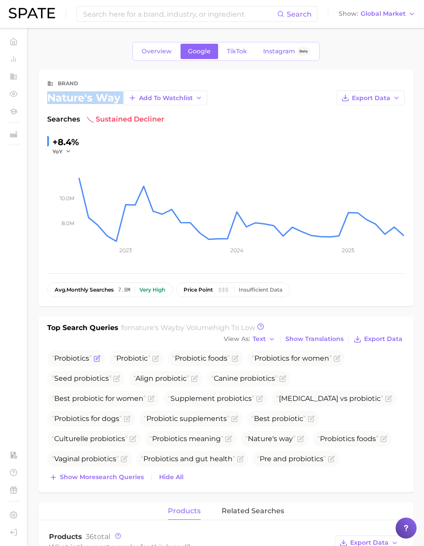
click at [77, 357] on span "Probiotics" at bounding box center [72, 358] width 40 height 8
copy span "Probiotics"
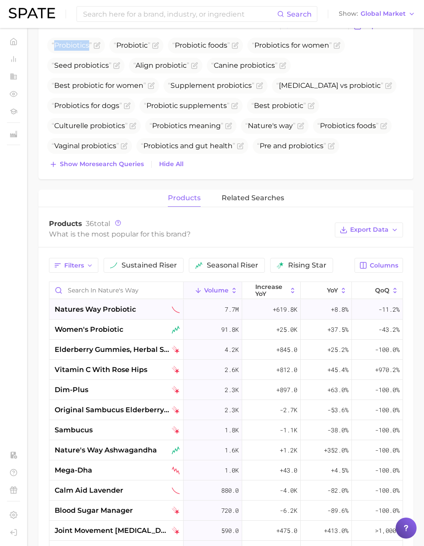
click at [122, 318] on div "natures way probiotic" at bounding box center [116, 310] width 134 height 20
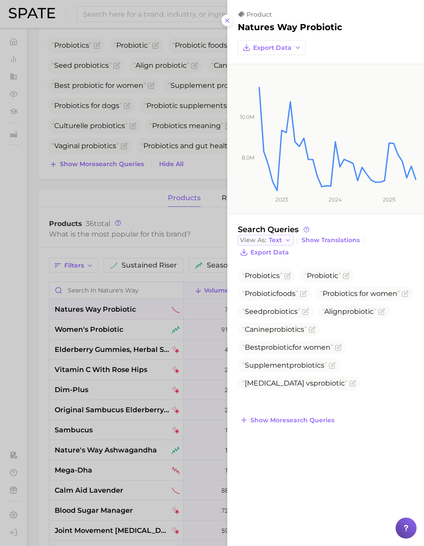
click at [276, 242] on span "Text" at bounding box center [275, 240] width 13 height 5
click at [274, 268] on button "Table" at bounding box center [286, 270] width 96 height 16
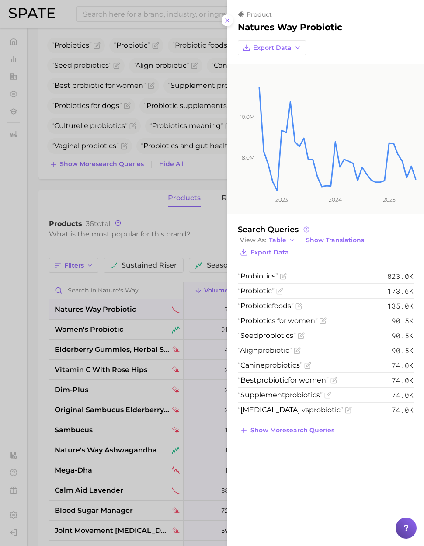
click at [265, 478] on div "product natures way probiotic Export Data 8.0m 10.0m 2023 2024 2025 Search Quer…" at bounding box center [325, 273] width 197 height 546
drag, startPoint x: 346, startPoint y: 26, endPoint x: 236, endPoint y: 30, distance: 109.9
click at [235, 30] on div "product natures way probiotic Export Data" at bounding box center [325, 32] width 197 height 45
copy h2 "natures way probiotic"
click at [143, 212] on div at bounding box center [212, 273] width 424 height 546
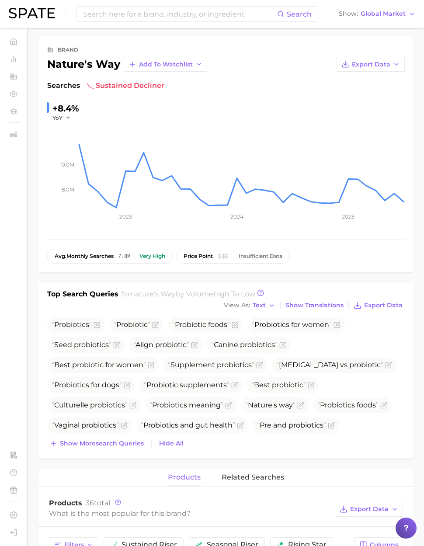
scroll to position [31, 0]
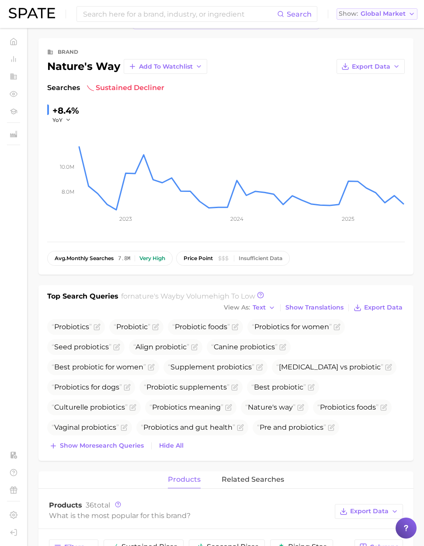
click at [388, 12] on span "Global Market" at bounding box center [383, 13] width 45 height 5
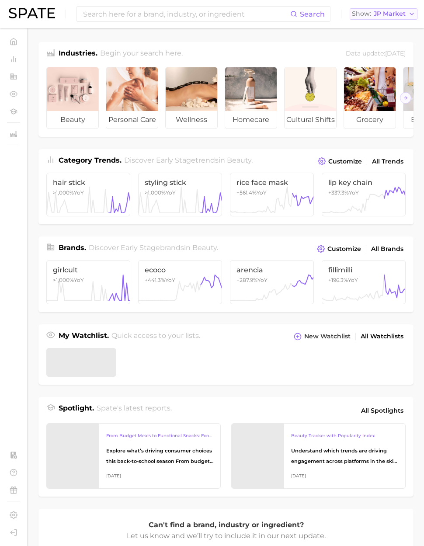
drag, startPoint x: 372, startPoint y: 15, endPoint x: 377, endPoint y: 18, distance: 5.7
click at [374, 16] on div "Show JP Market" at bounding box center [379, 13] width 54 height 5
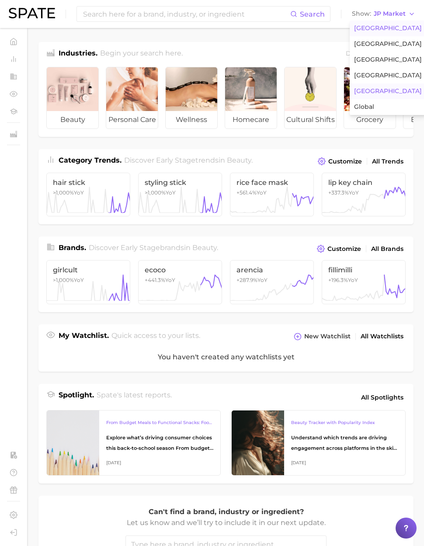
drag, startPoint x: 380, startPoint y: 24, endPoint x: 281, endPoint y: 18, distance: 99.0
click at [378, 24] on button "United States" at bounding box center [388, 29] width 77 height 16
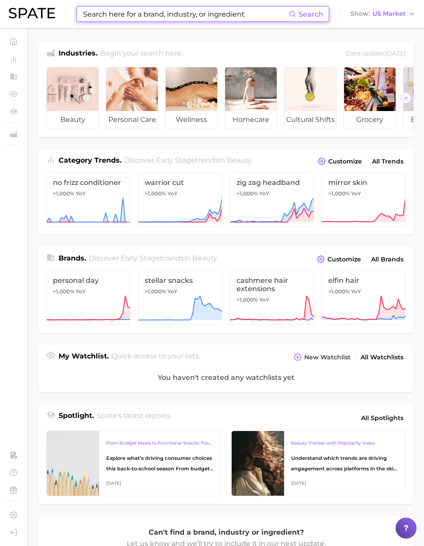
click at [261, 14] on input at bounding box center [185, 14] width 207 height 15
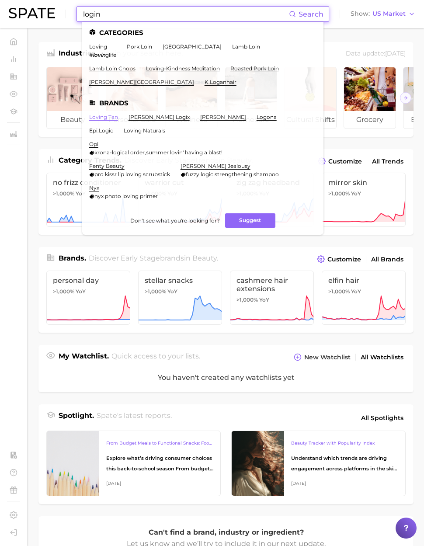
type input "login"
click at [102, 116] on link "loving tan" at bounding box center [103, 117] width 29 height 7
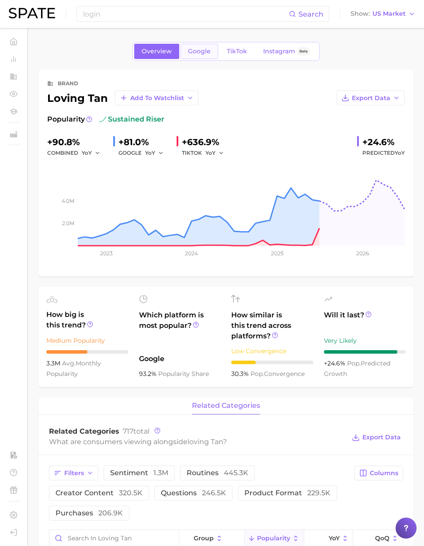
click at [206, 52] on span "Google" at bounding box center [199, 51] width 23 height 7
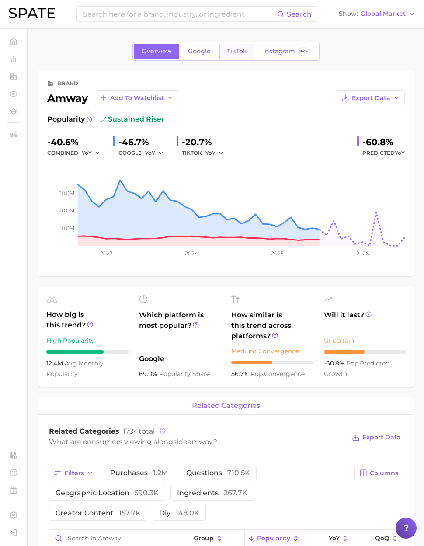
click at [236, 52] on span "TikTok" at bounding box center [237, 51] width 20 height 7
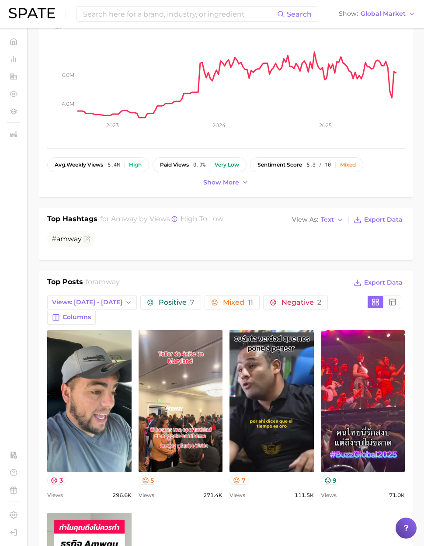
scroll to position [142, 0]
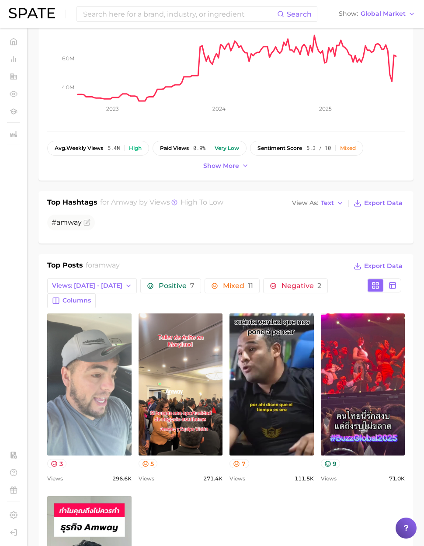
click at [69, 370] on link "view post on TikTok" at bounding box center [89, 385] width 84 height 142
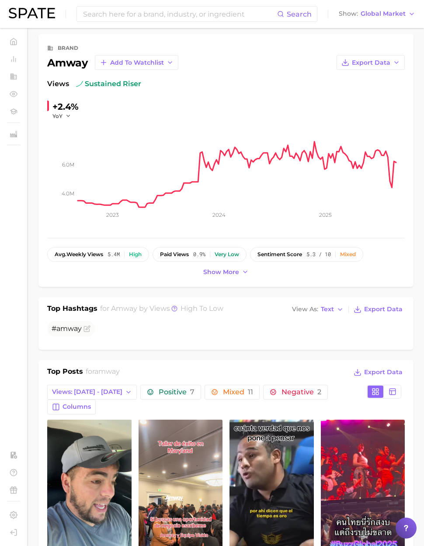
scroll to position [0, 0]
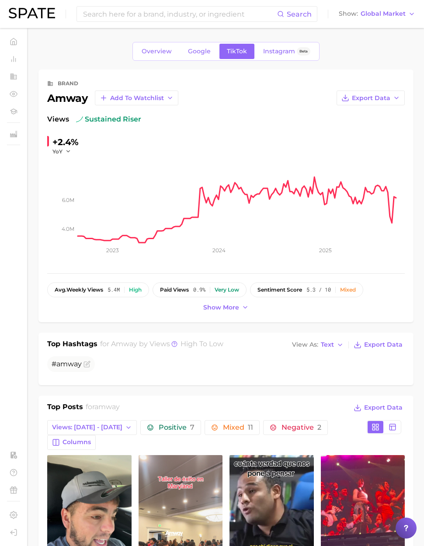
click at [71, 97] on div "amway Add to Watchlist" at bounding box center [112, 98] width 131 height 15
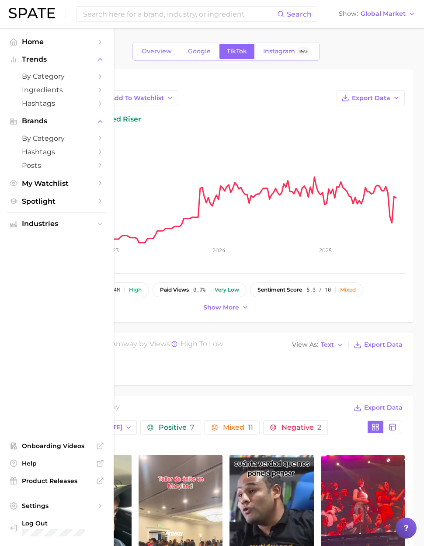
copy div "amway"
